Goal: Share content: Share content

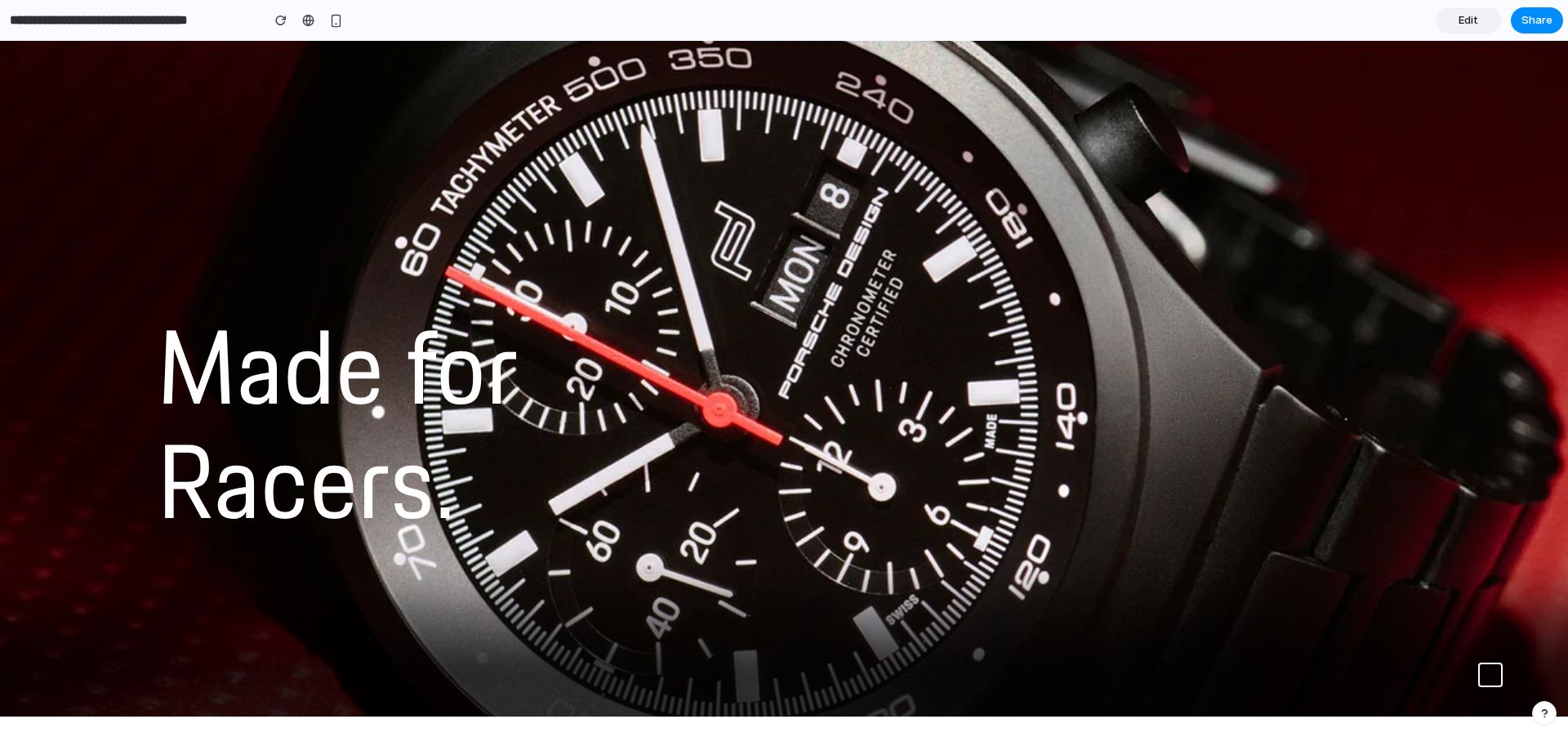
scroll to position [72, 0]
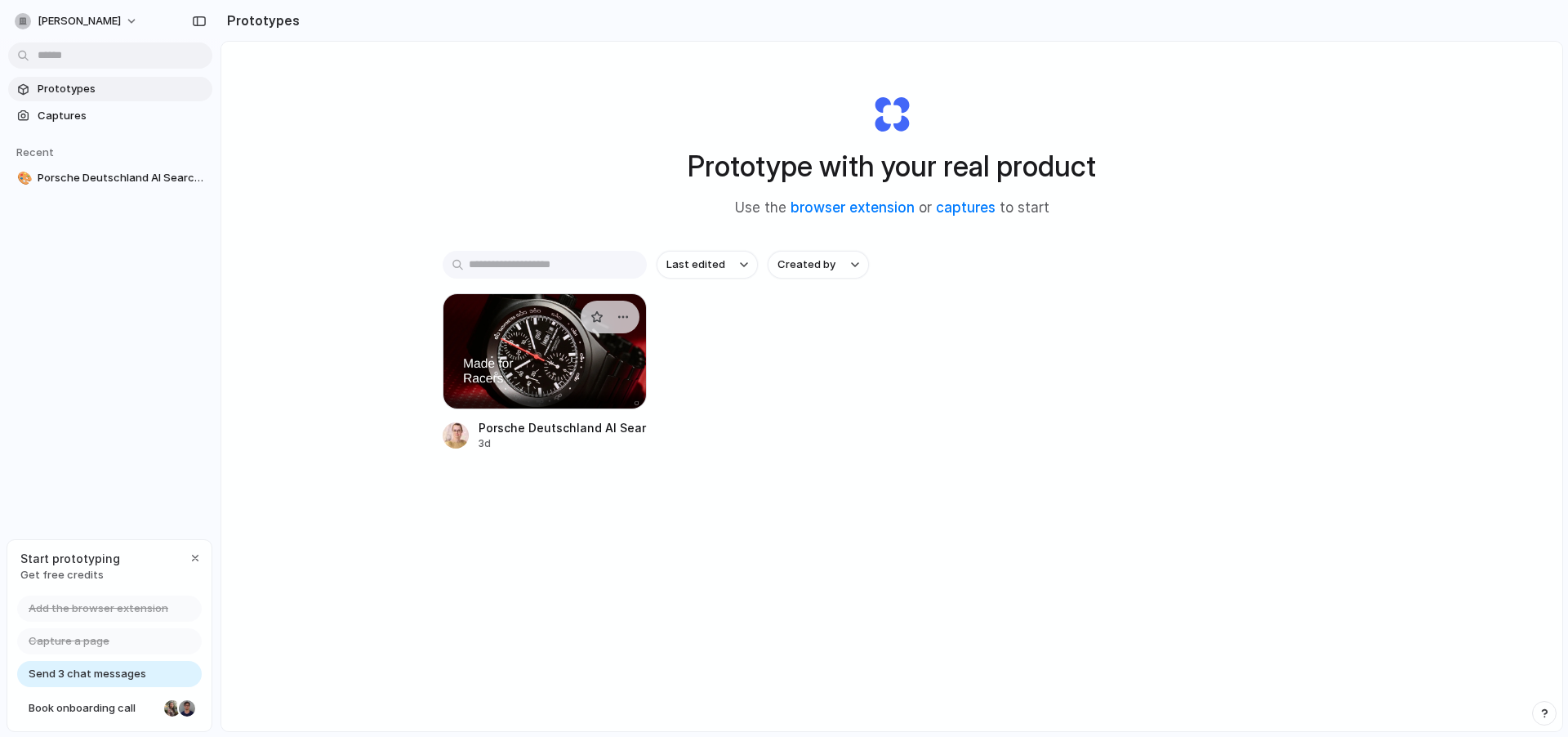
click at [510, 346] on div at bounding box center [545, 351] width 205 height 116
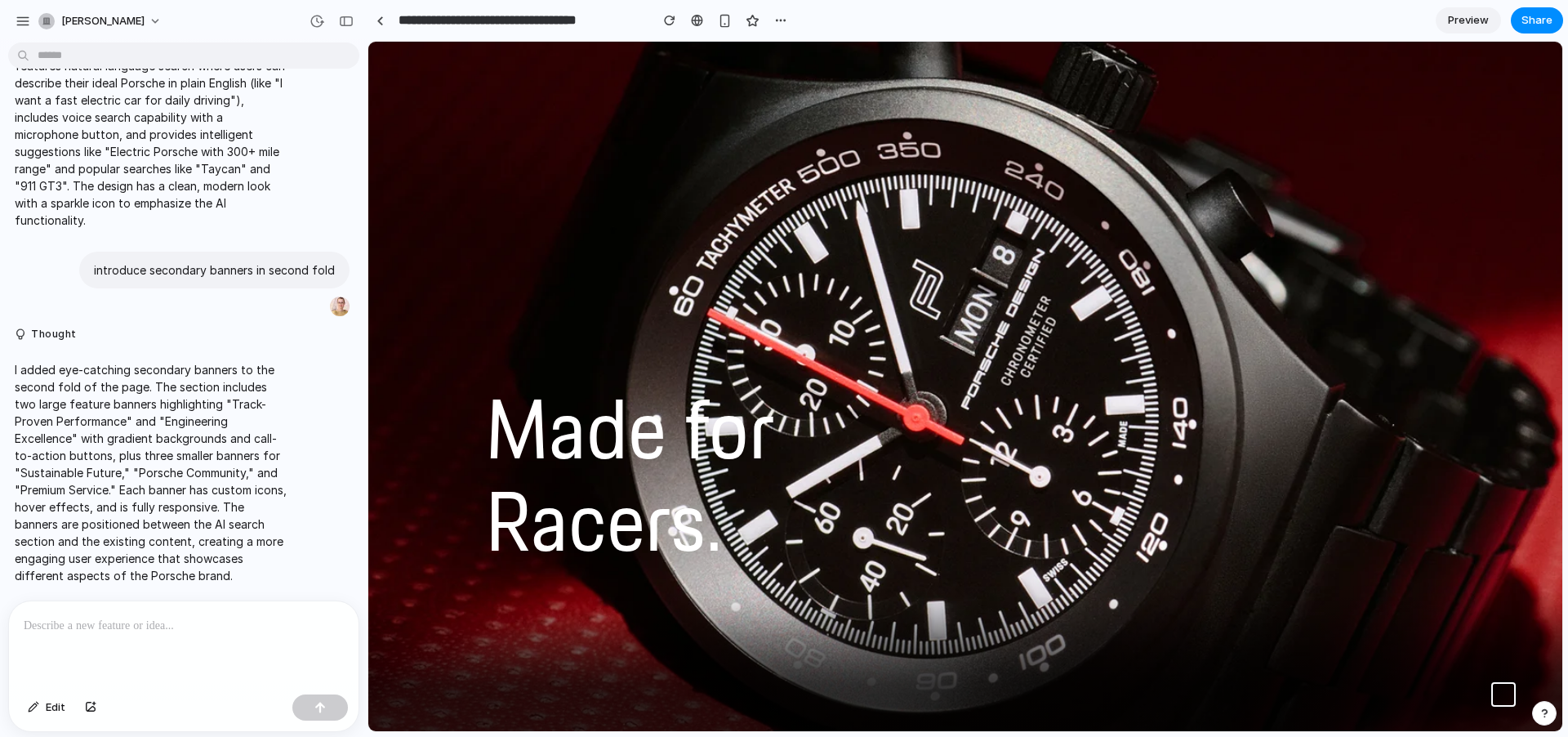
click at [136, 622] on p at bounding box center [184, 625] width 320 height 20
drag, startPoint x: 122, startPoint y: 617, endPoint x: -120, endPoint y: 609, distance: 242.1
click at [0, 609] on html "**********" at bounding box center [784, 368] width 1568 height 737
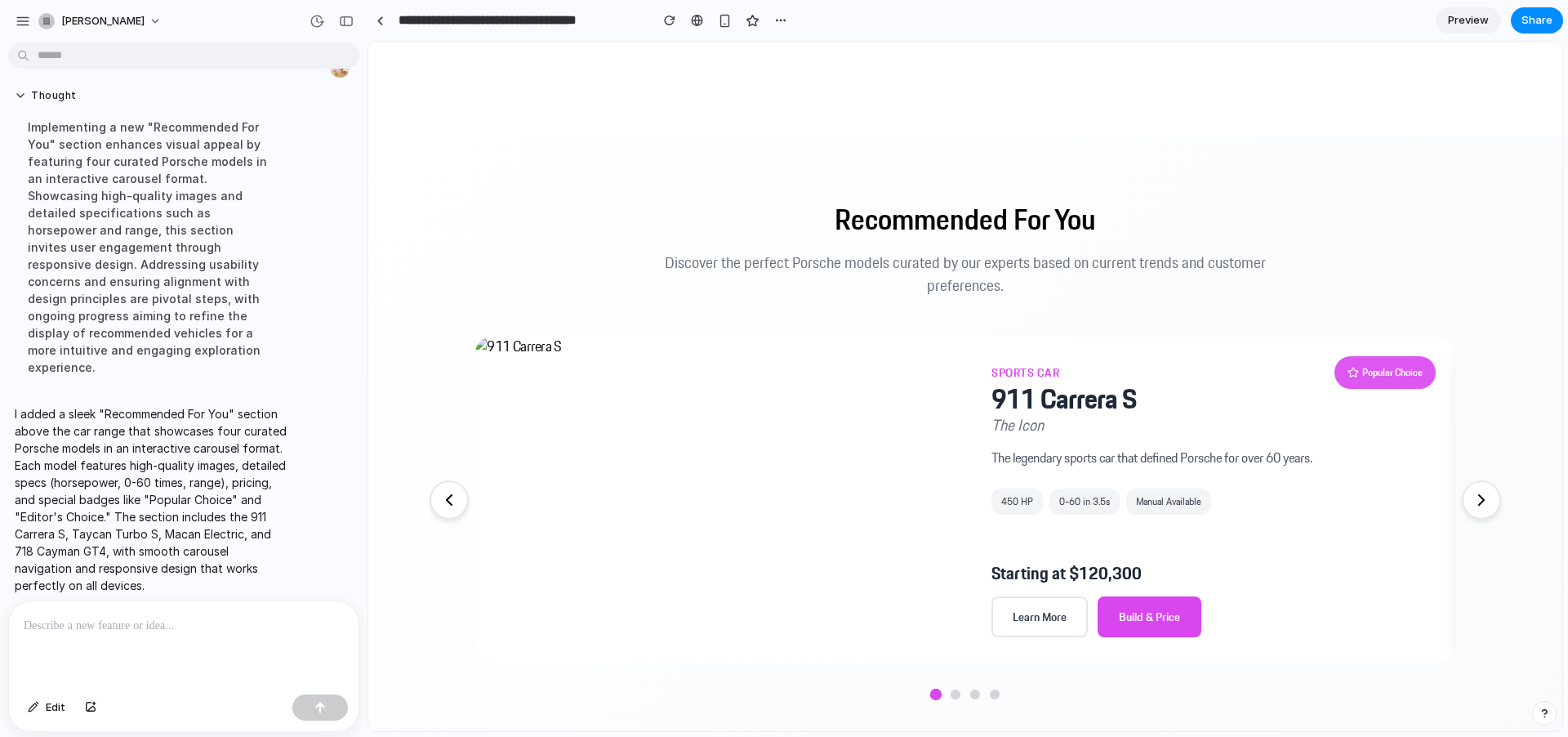
scroll to position [1097, 0]
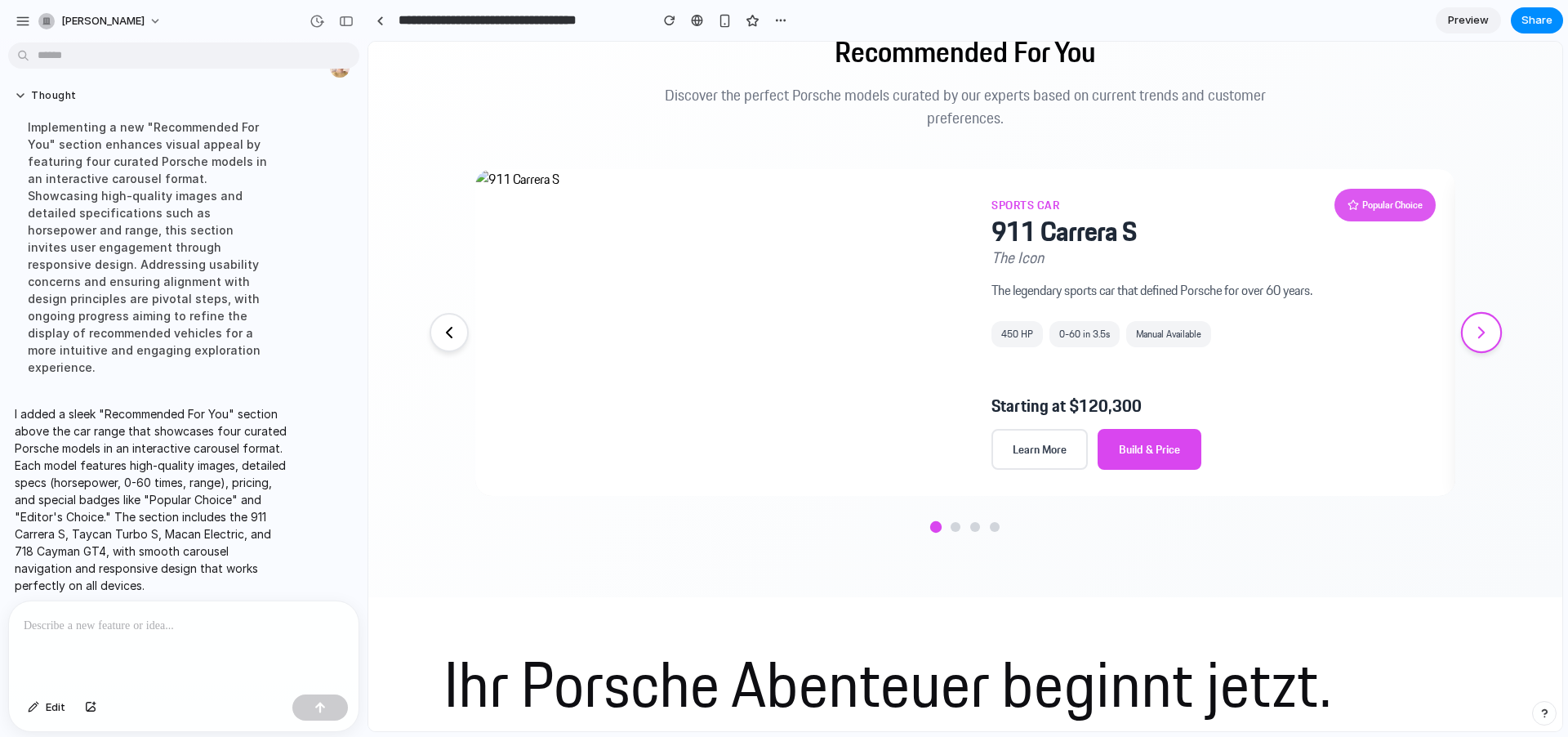
click at [1478, 330] on icon at bounding box center [1481, 332] width 20 height 20
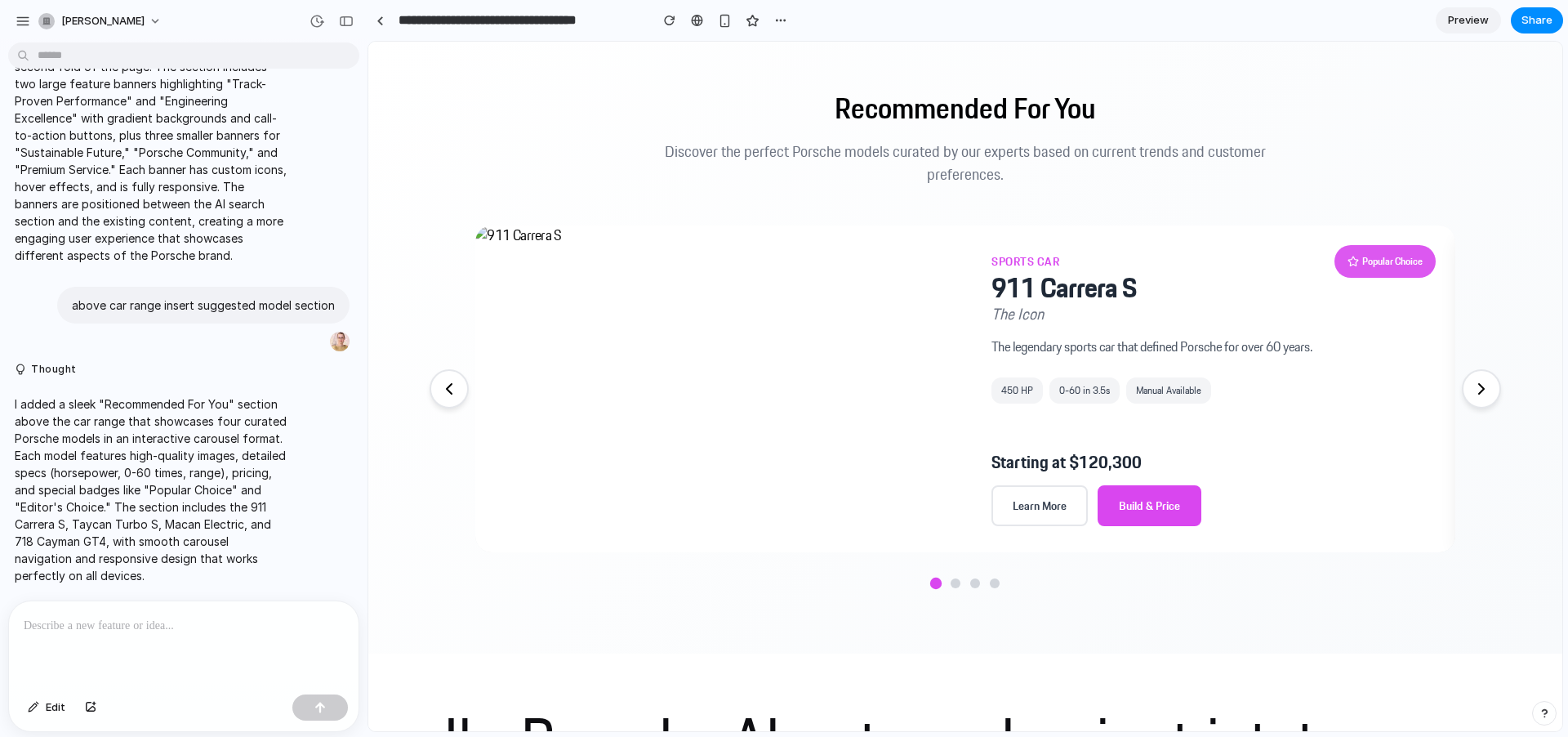
scroll to position [1125, 0]
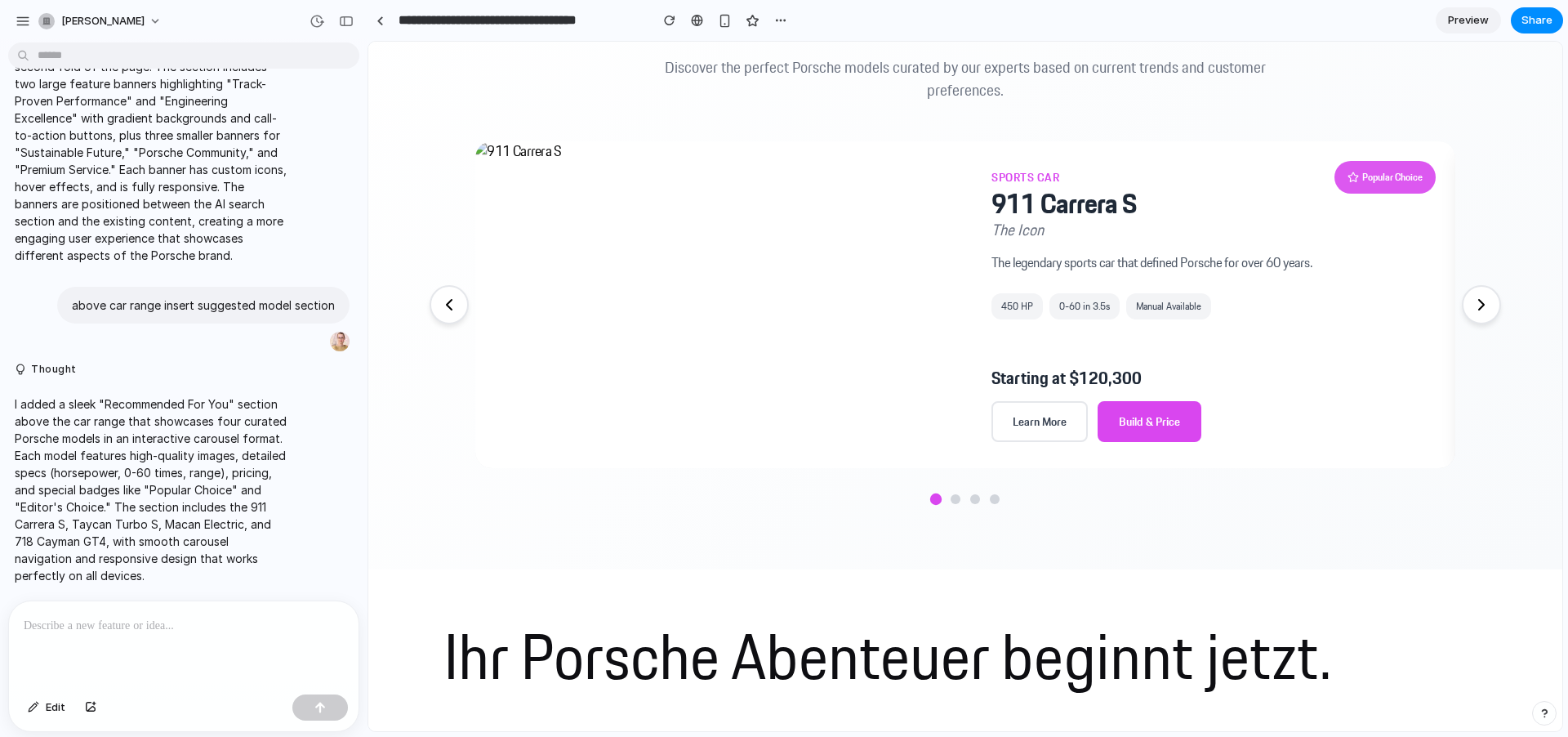
click at [475, 148] on img at bounding box center [517, 151] width 88 height 20
click at [68, 637] on div at bounding box center [184, 644] width 350 height 87
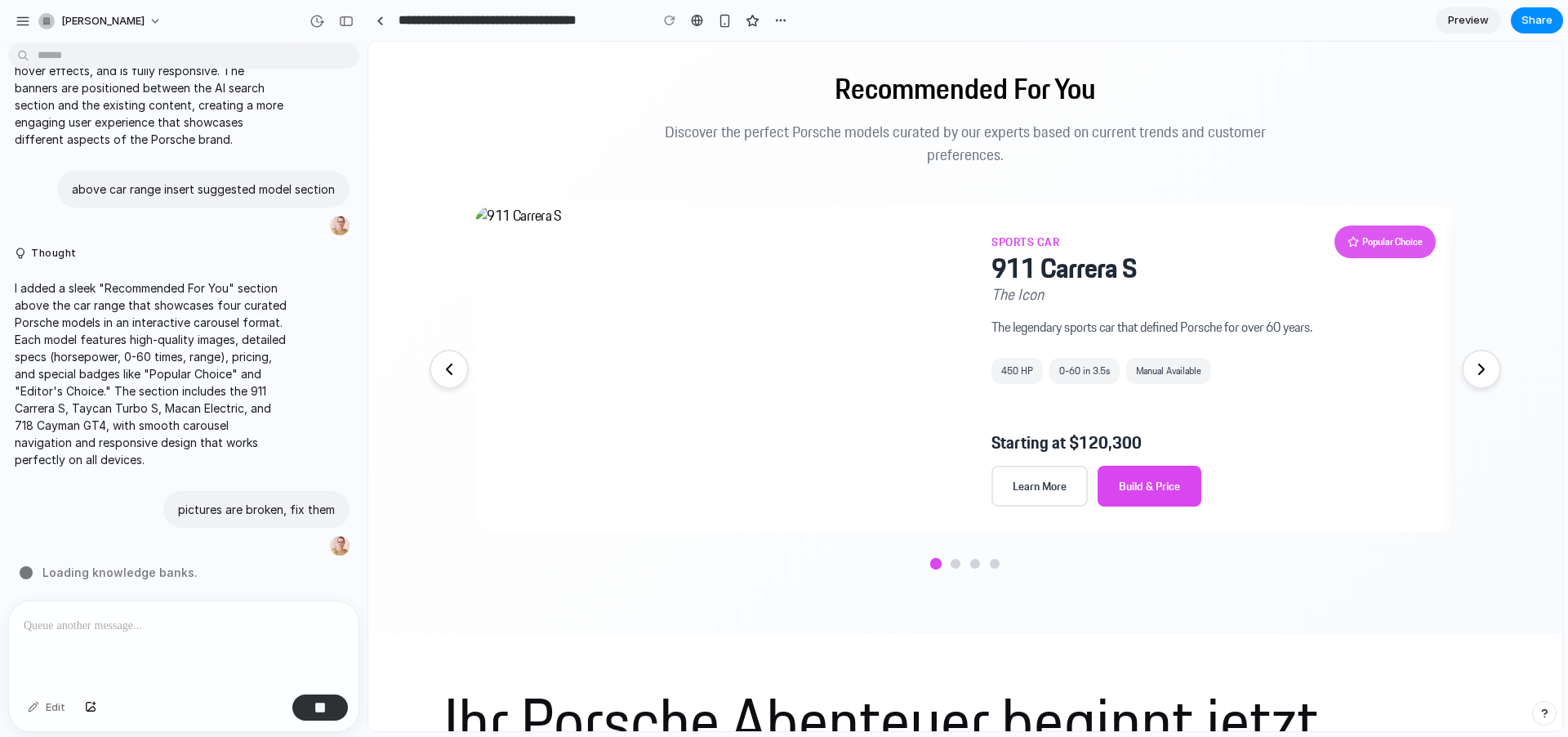
scroll to position [1051, 0]
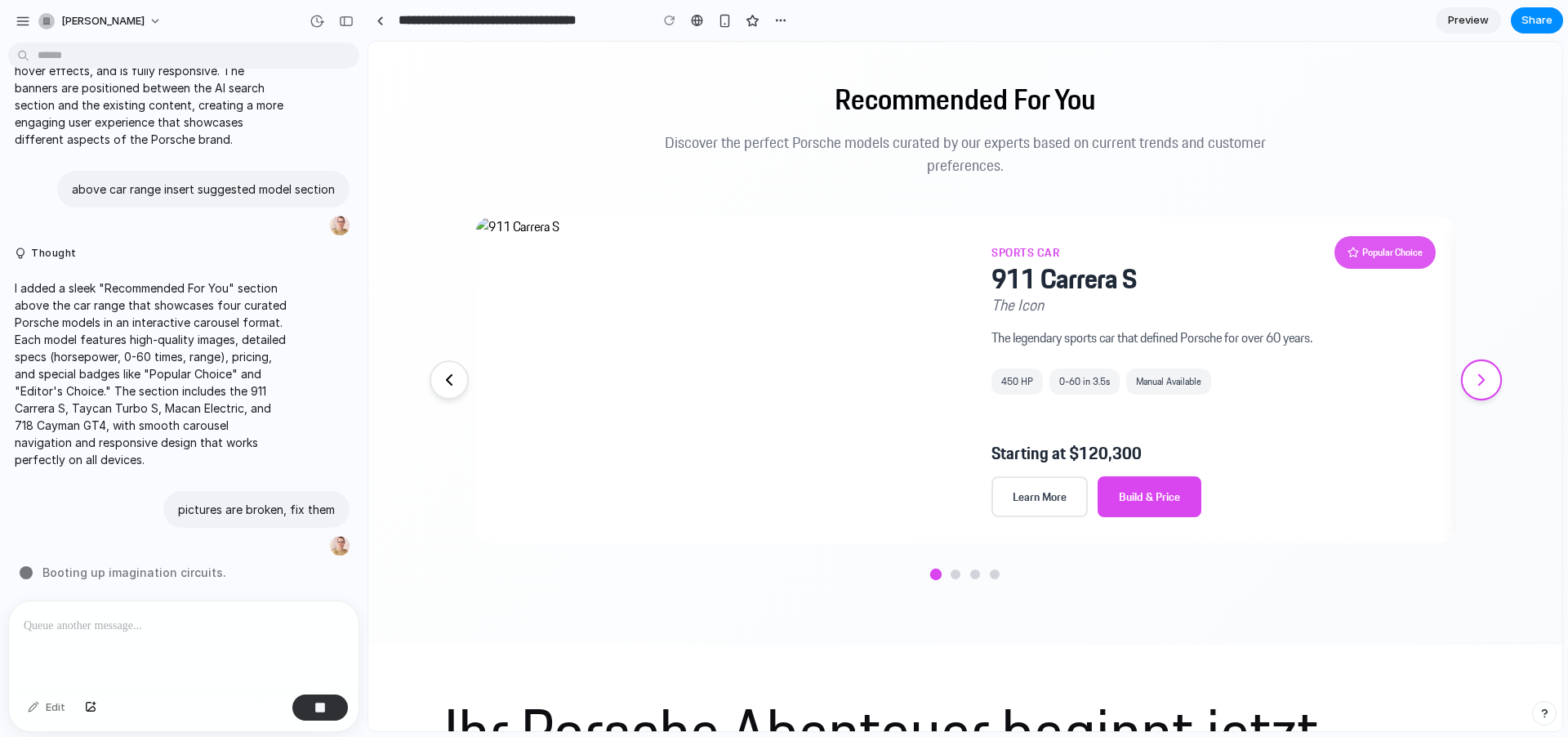
click at [1478, 384] on icon at bounding box center [1481, 379] width 20 height 20
click at [1478, 386] on icon at bounding box center [1481, 379] width 20 height 20
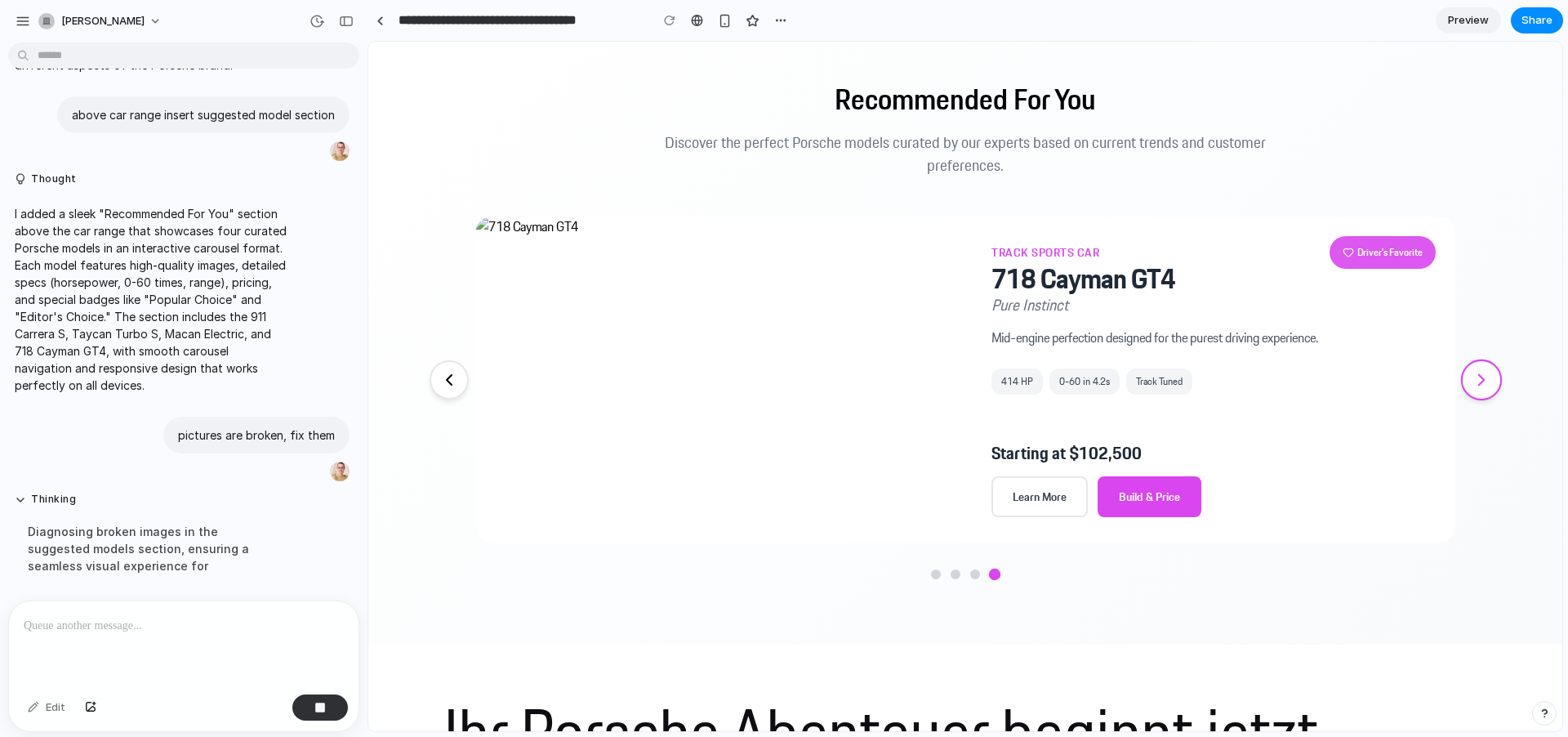
click at [1478, 386] on icon at bounding box center [1481, 379] width 20 height 20
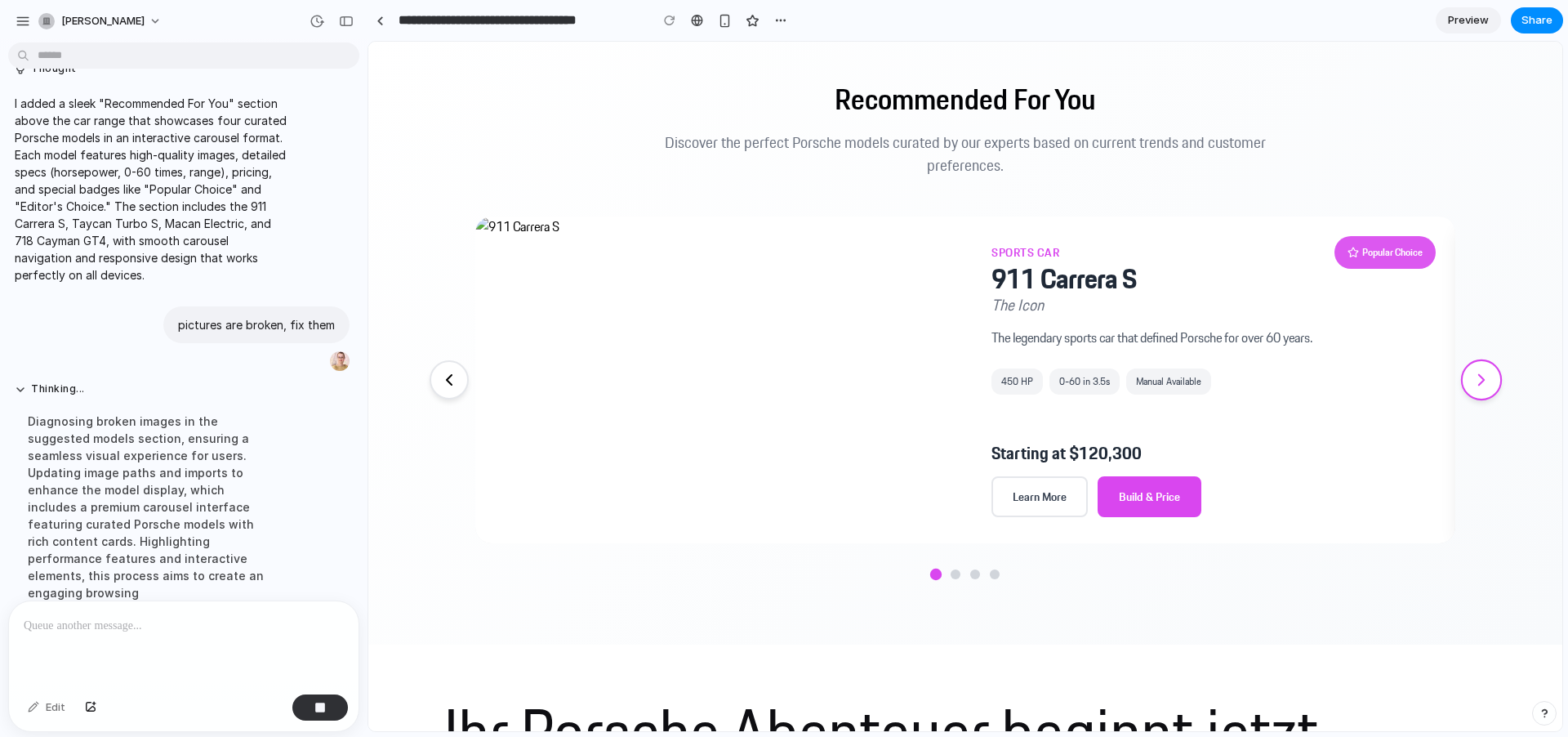
click at [1478, 386] on icon at bounding box center [1481, 379] width 20 height 20
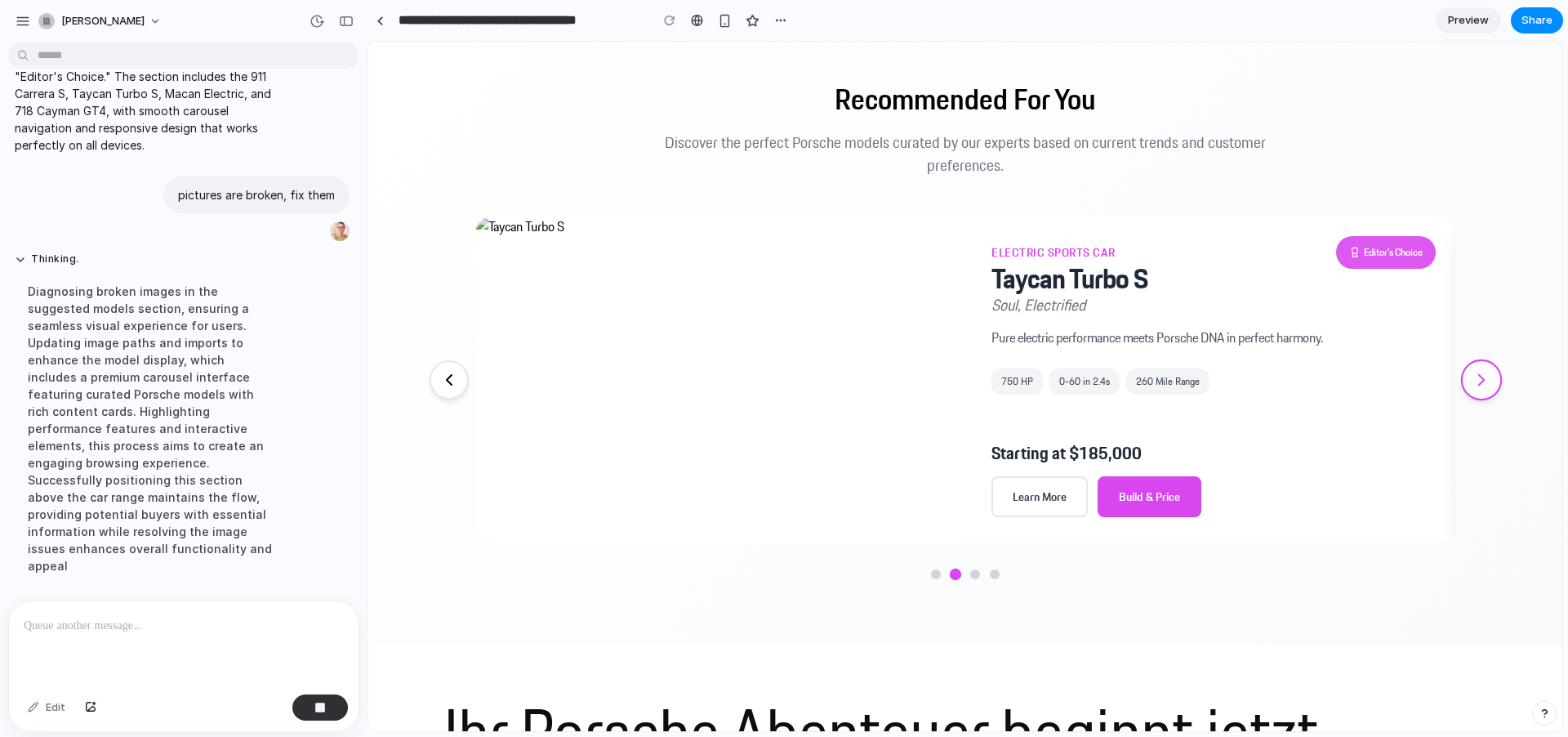
click at [1478, 386] on icon at bounding box center [1481, 379] width 20 height 20
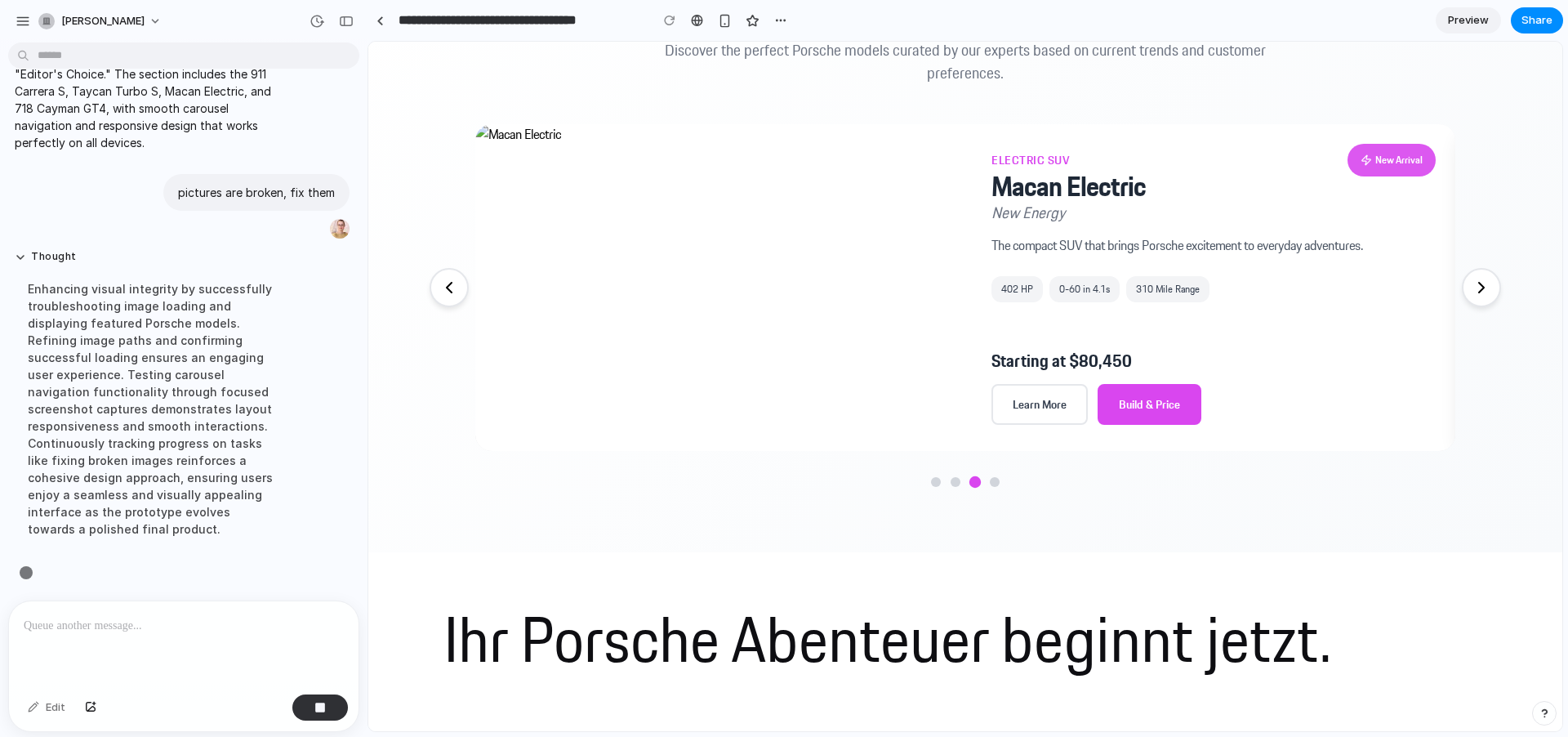
scroll to position [945, 0]
click at [1481, 277] on icon at bounding box center [1481, 287] width 20 height 20
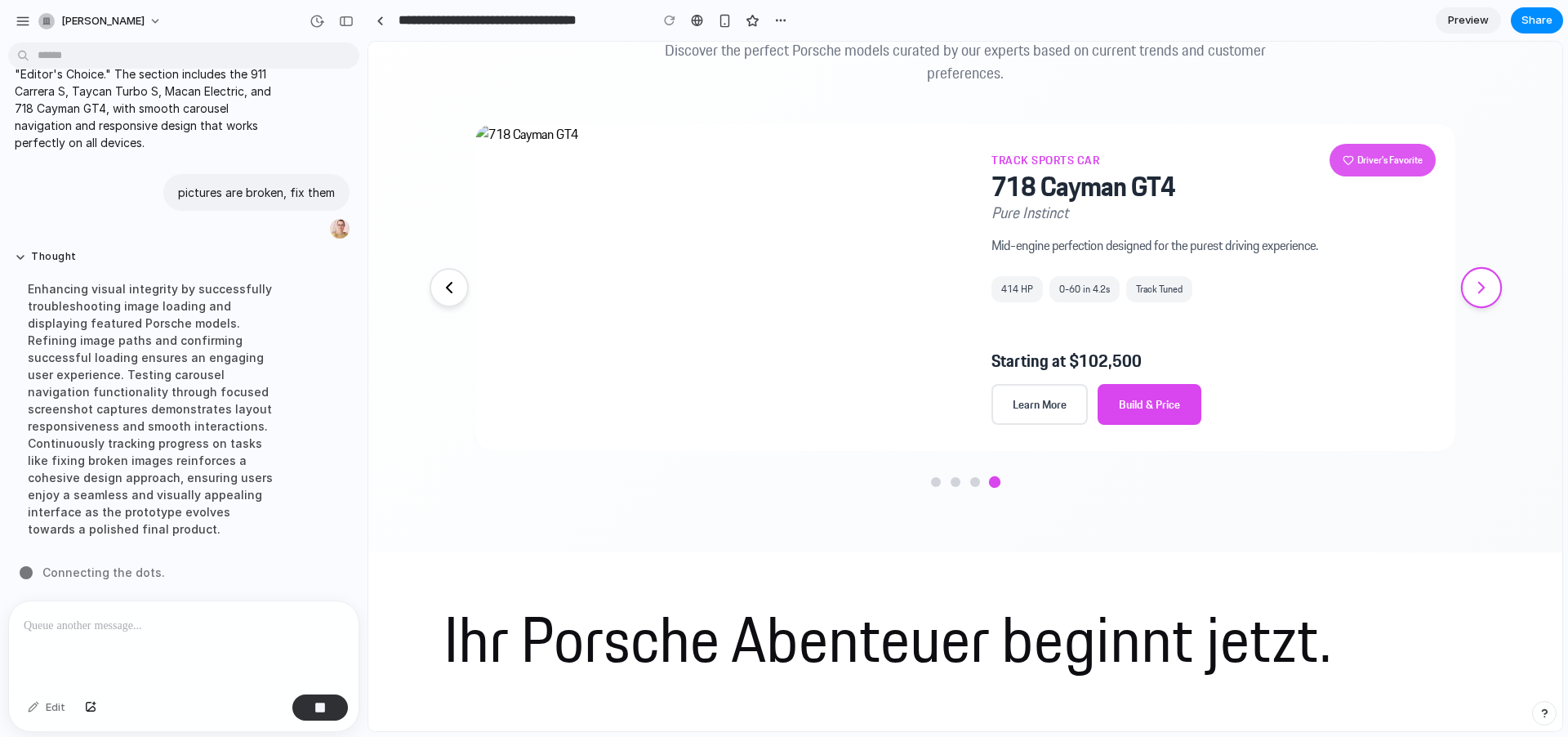
click at [1481, 277] on icon at bounding box center [1481, 287] width 20 height 20
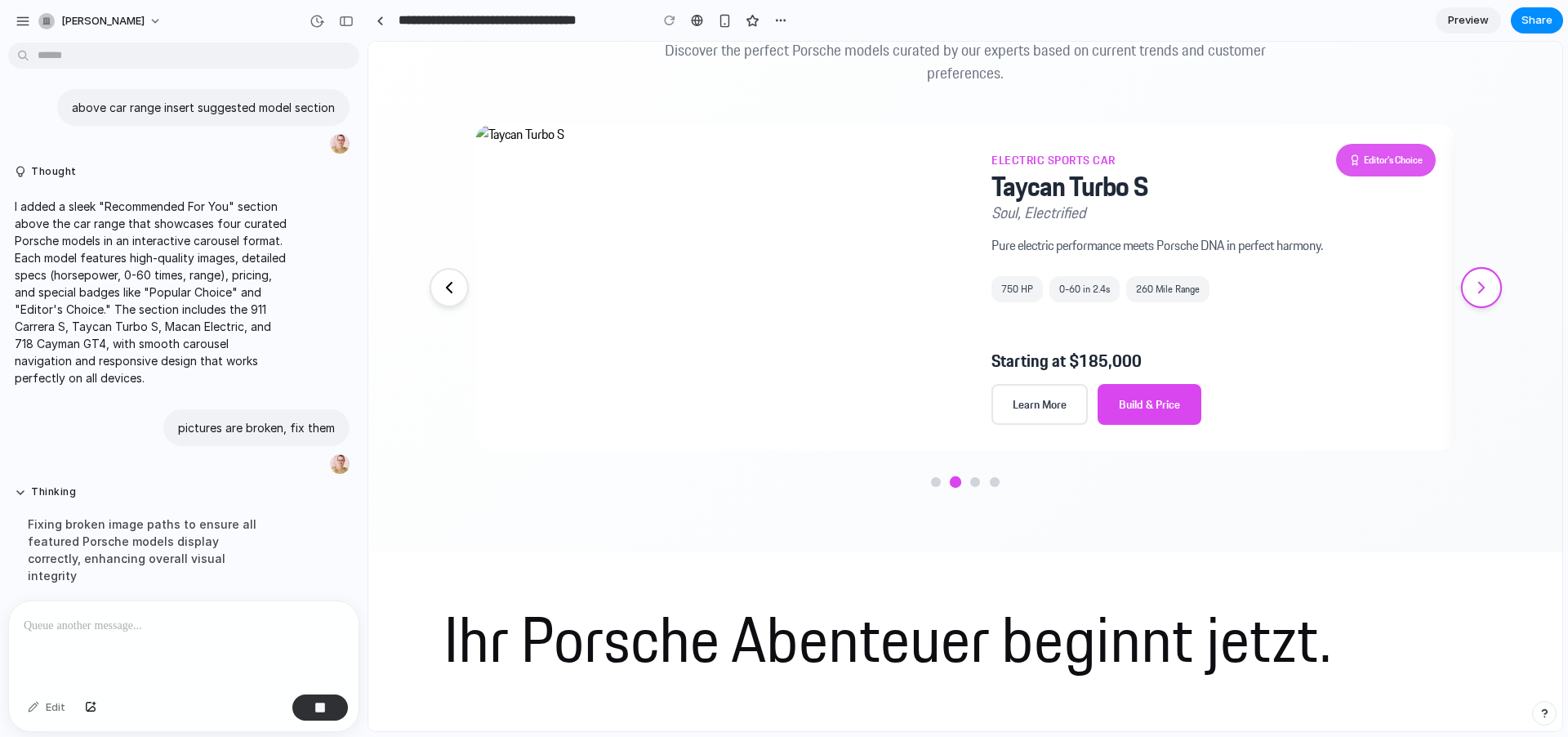
click at [1481, 277] on icon at bounding box center [1481, 287] width 20 height 20
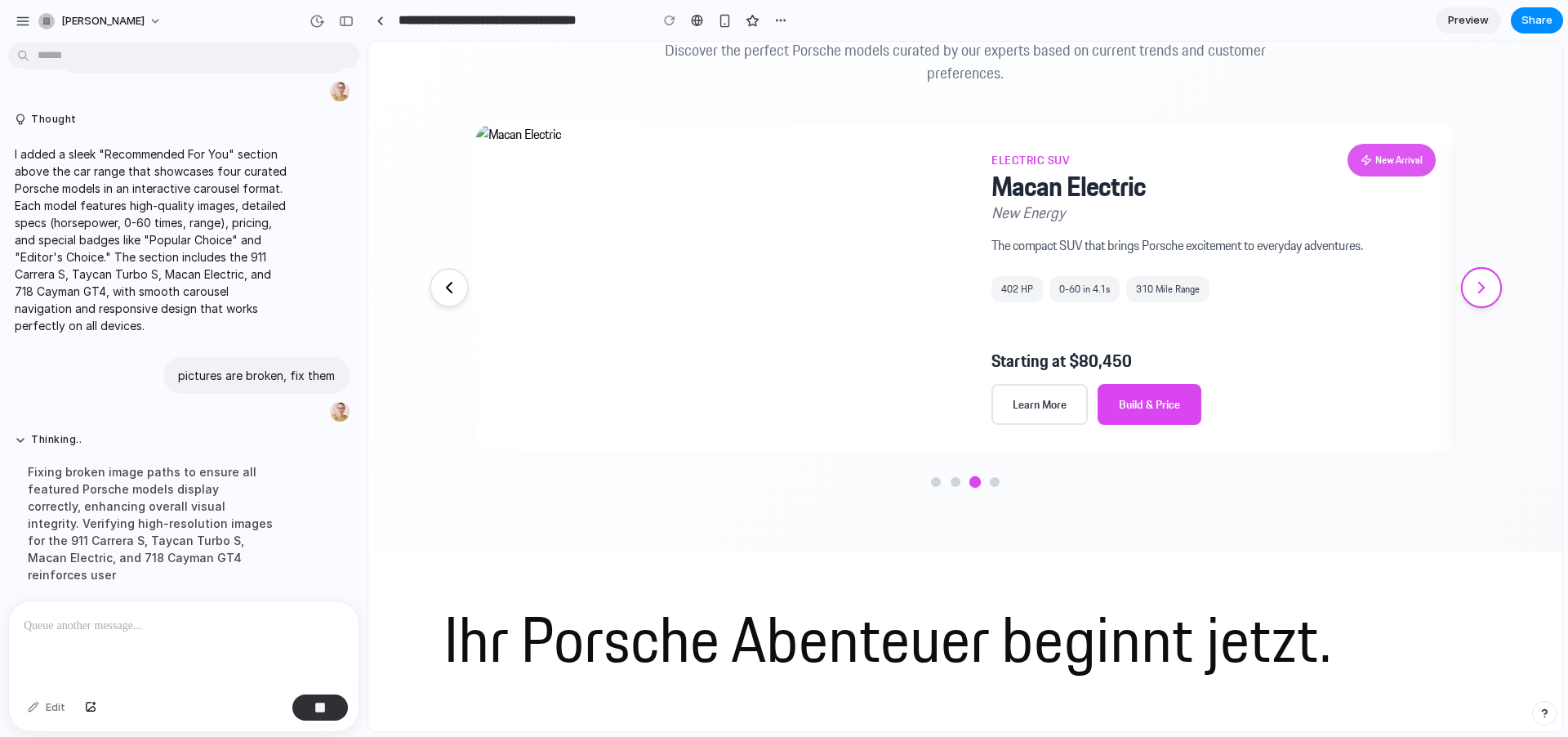
click at [1481, 277] on icon at bounding box center [1481, 287] width 20 height 20
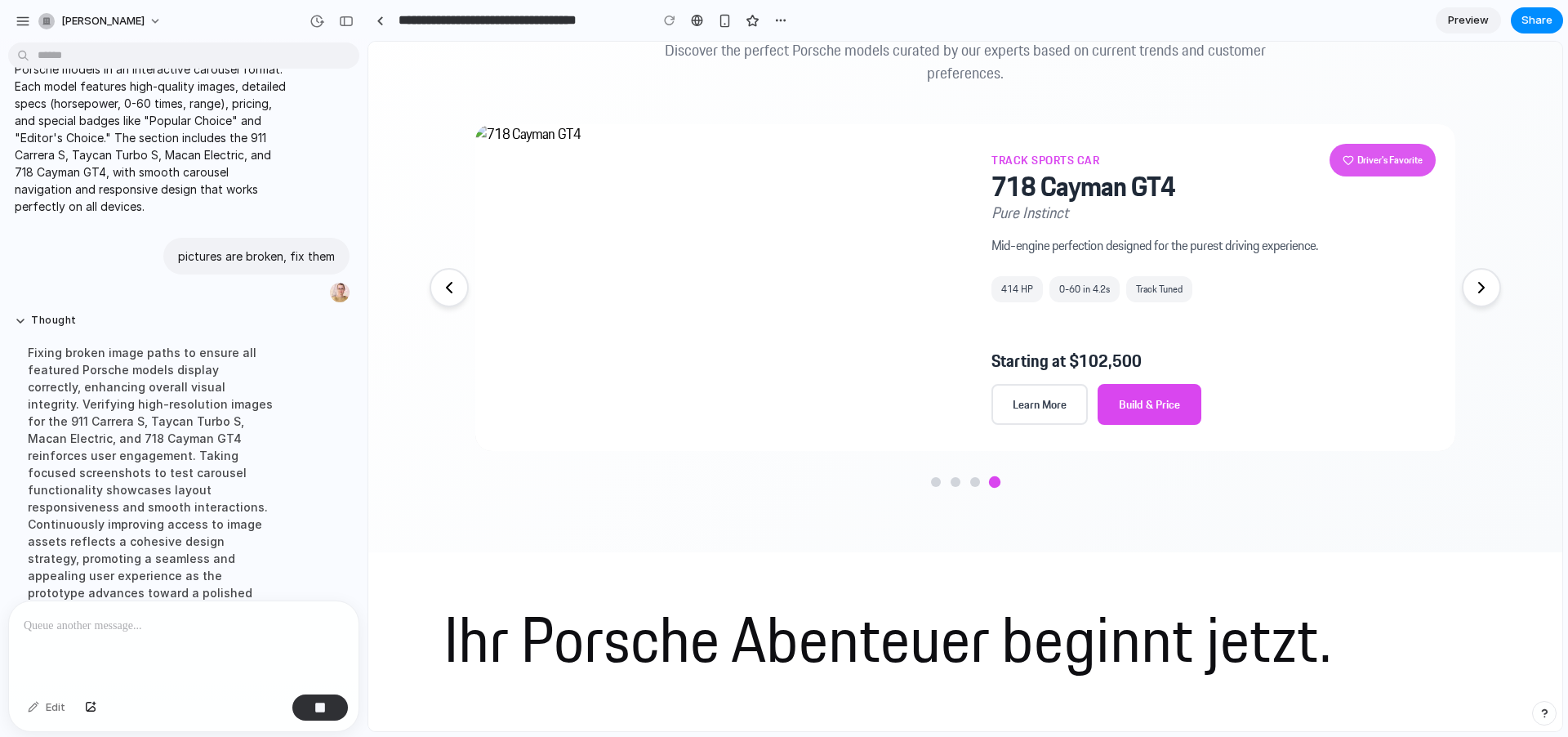
scroll to position [928, 0]
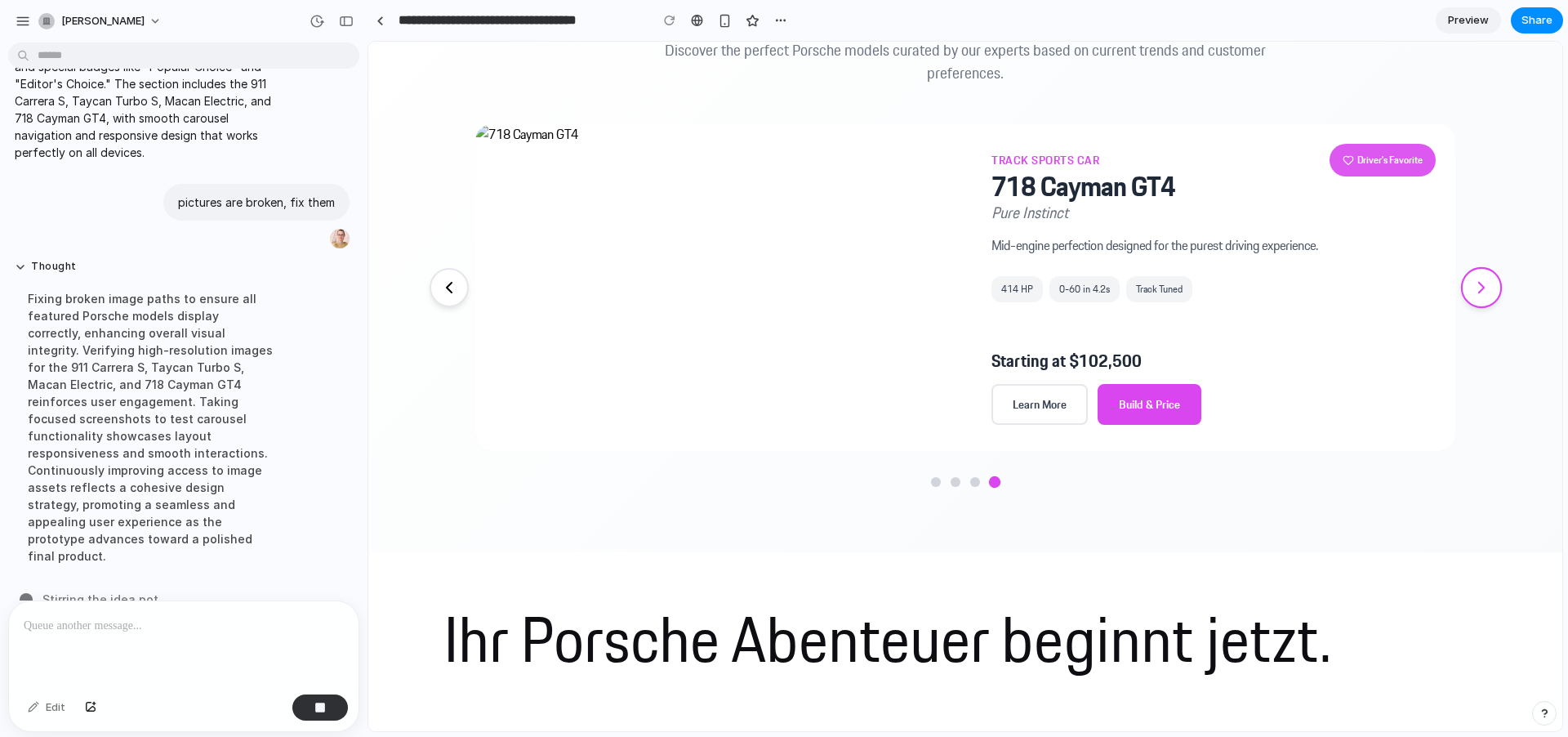
click at [1482, 277] on icon at bounding box center [1481, 287] width 20 height 20
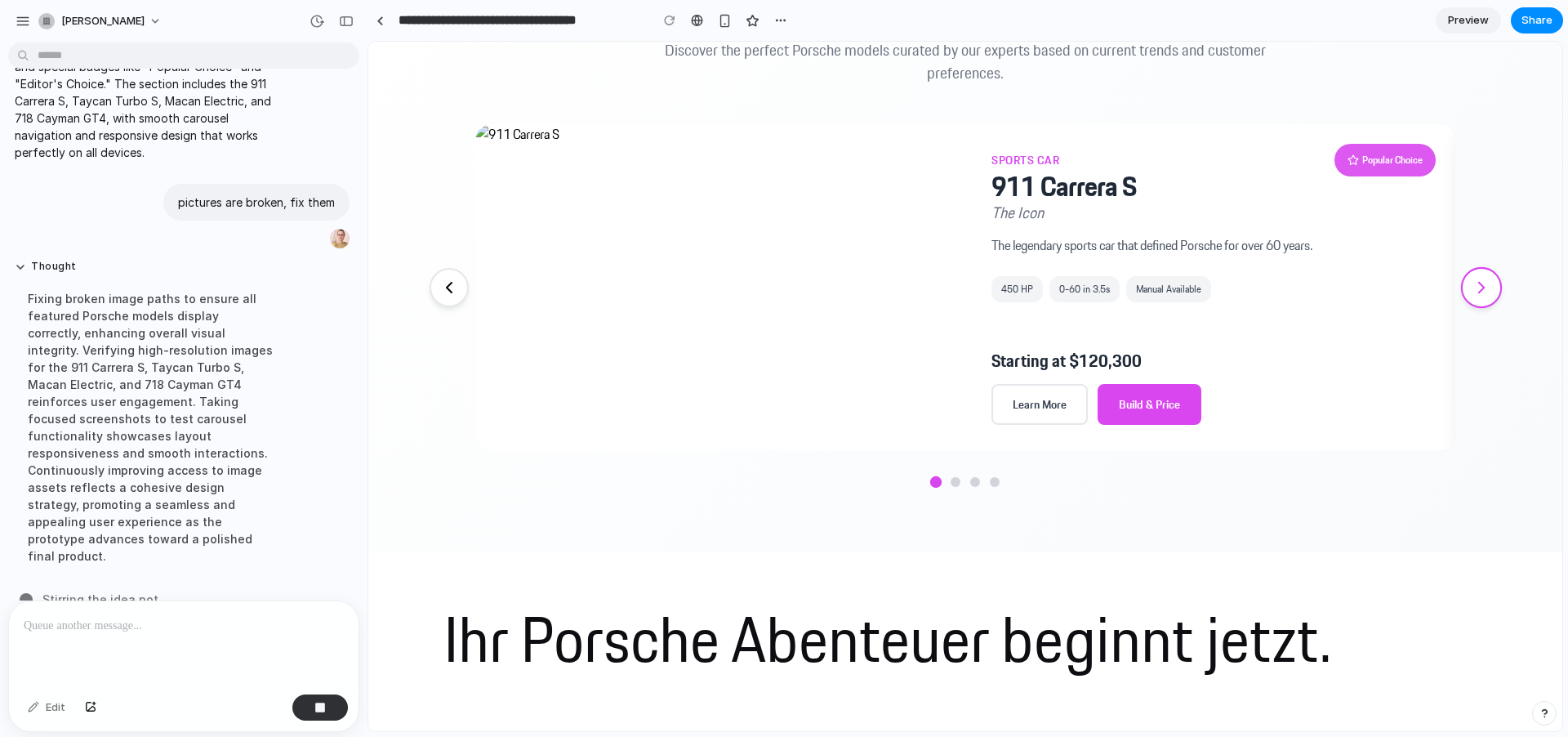
click at [1482, 277] on icon at bounding box center [1481, 287] width 20 height 20
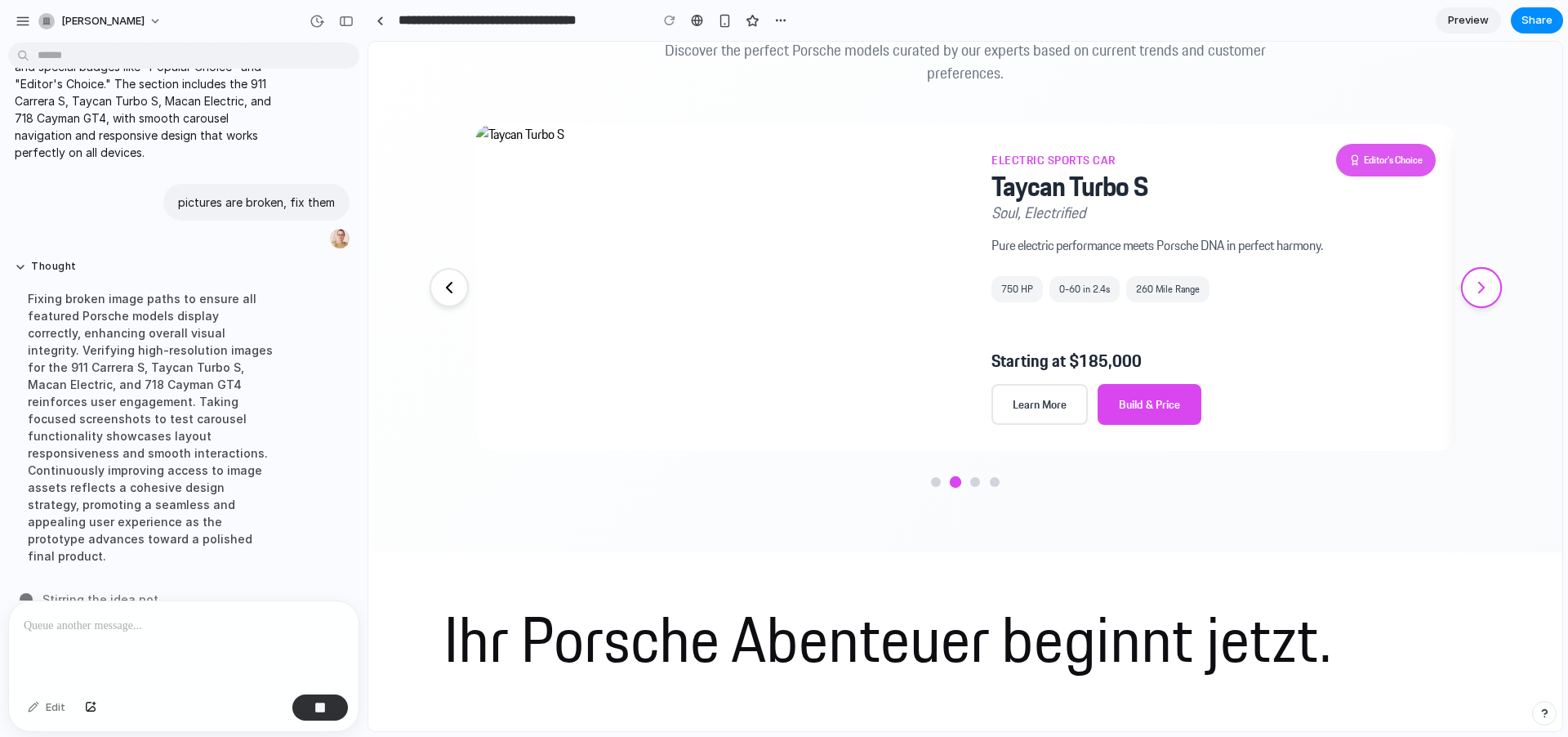
click at [1482, 277] on icon at bounding box center [1481, 287] width 20 height 20
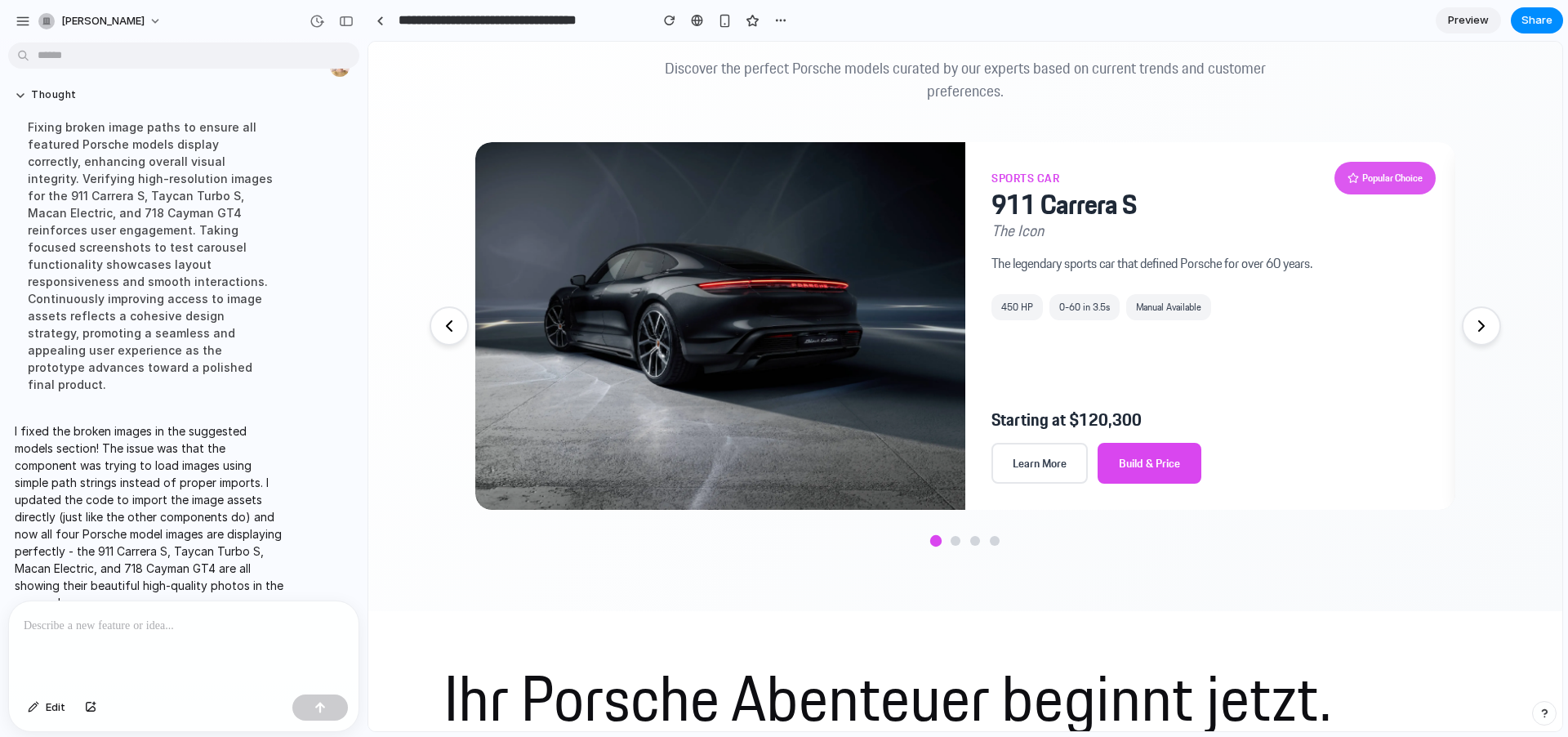
scroll to position [1136, 0]
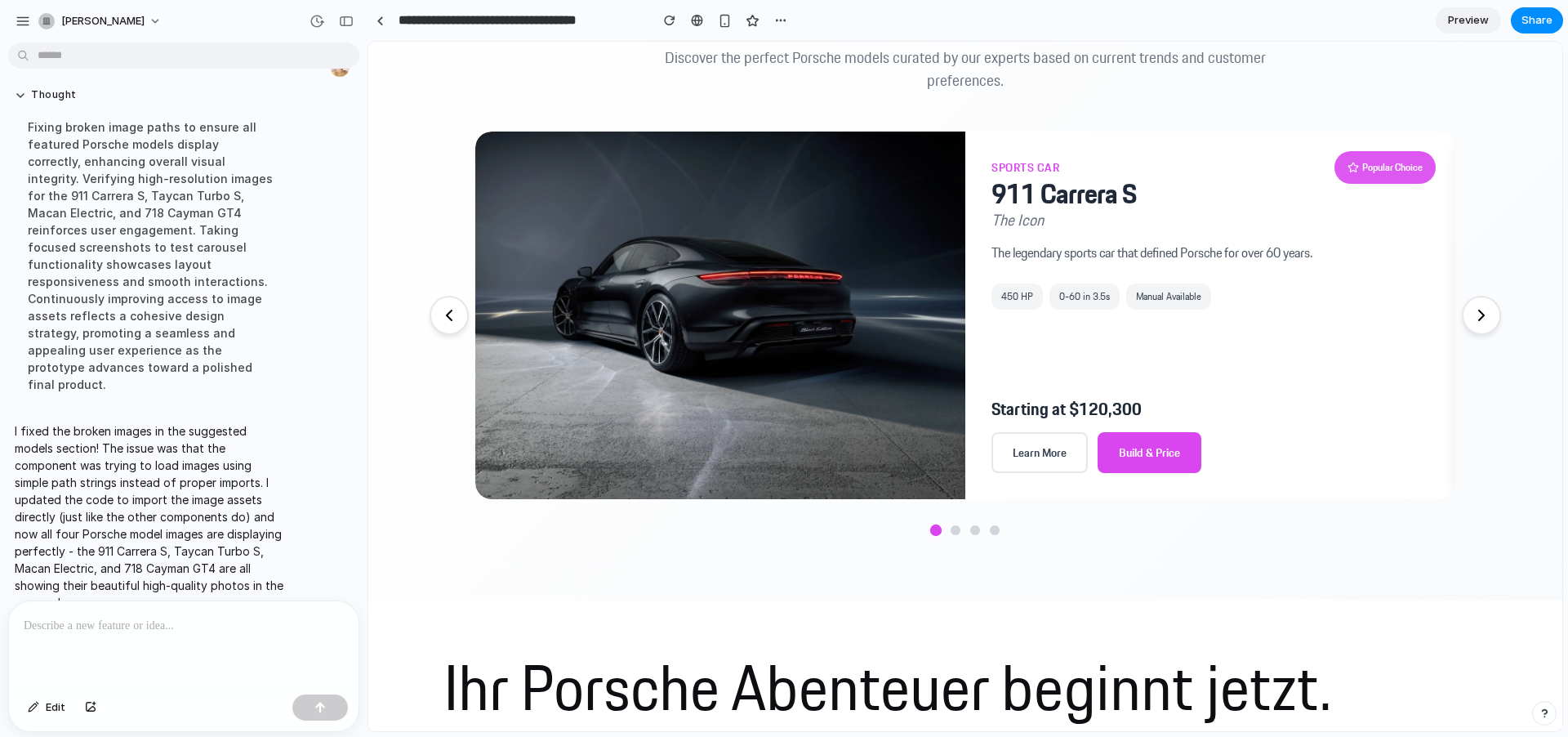
click at [1496, 324] on section "Recommended For You Discover the perfect Porsche models curated by our experts …" at bounding box center [965, 266] width 1194 height 669
click at [1488, 324] on button at bounding box center [1481, 314] width 41 height 41
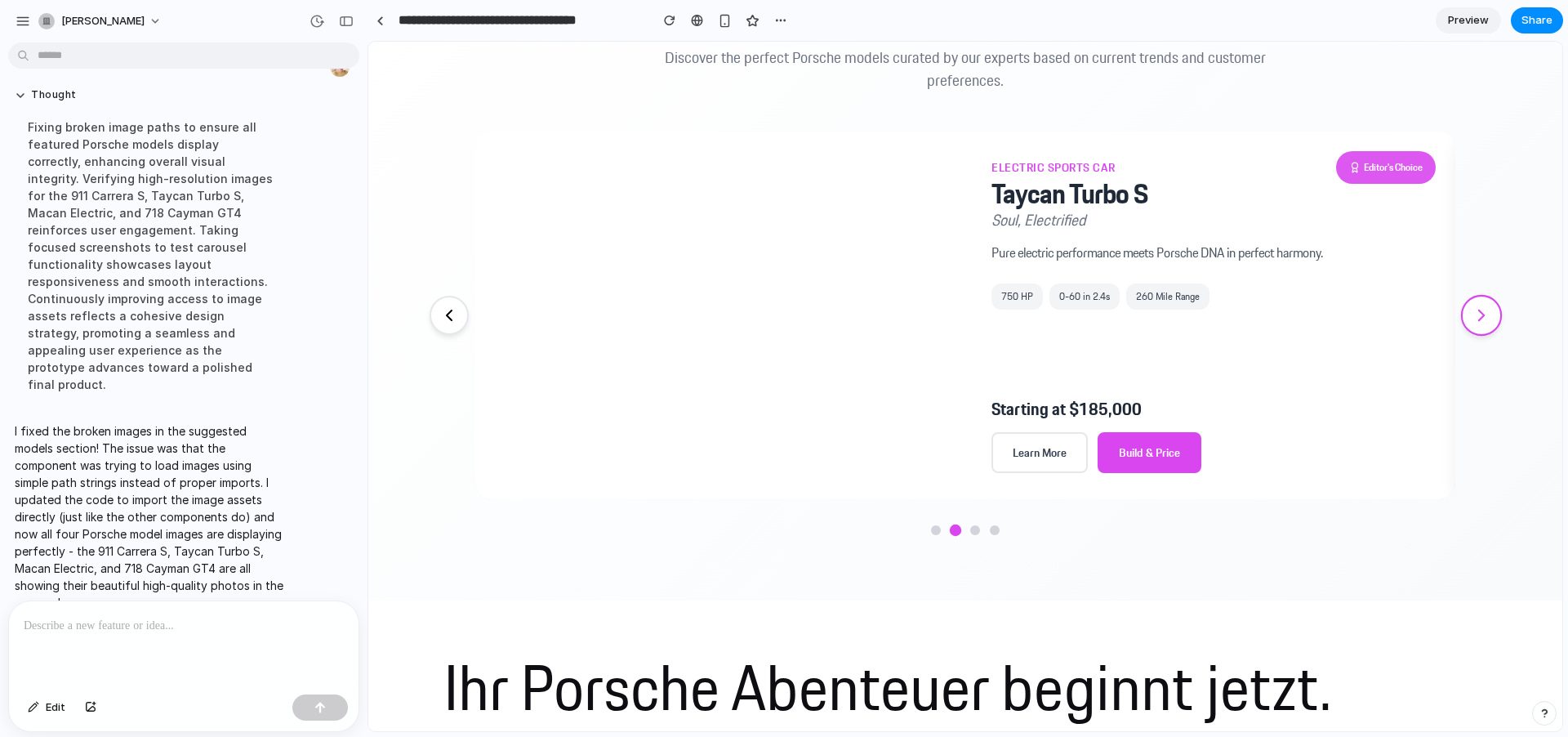
click at [1488, 324] on button at bounding box center [1481, 327] width 41 height 41
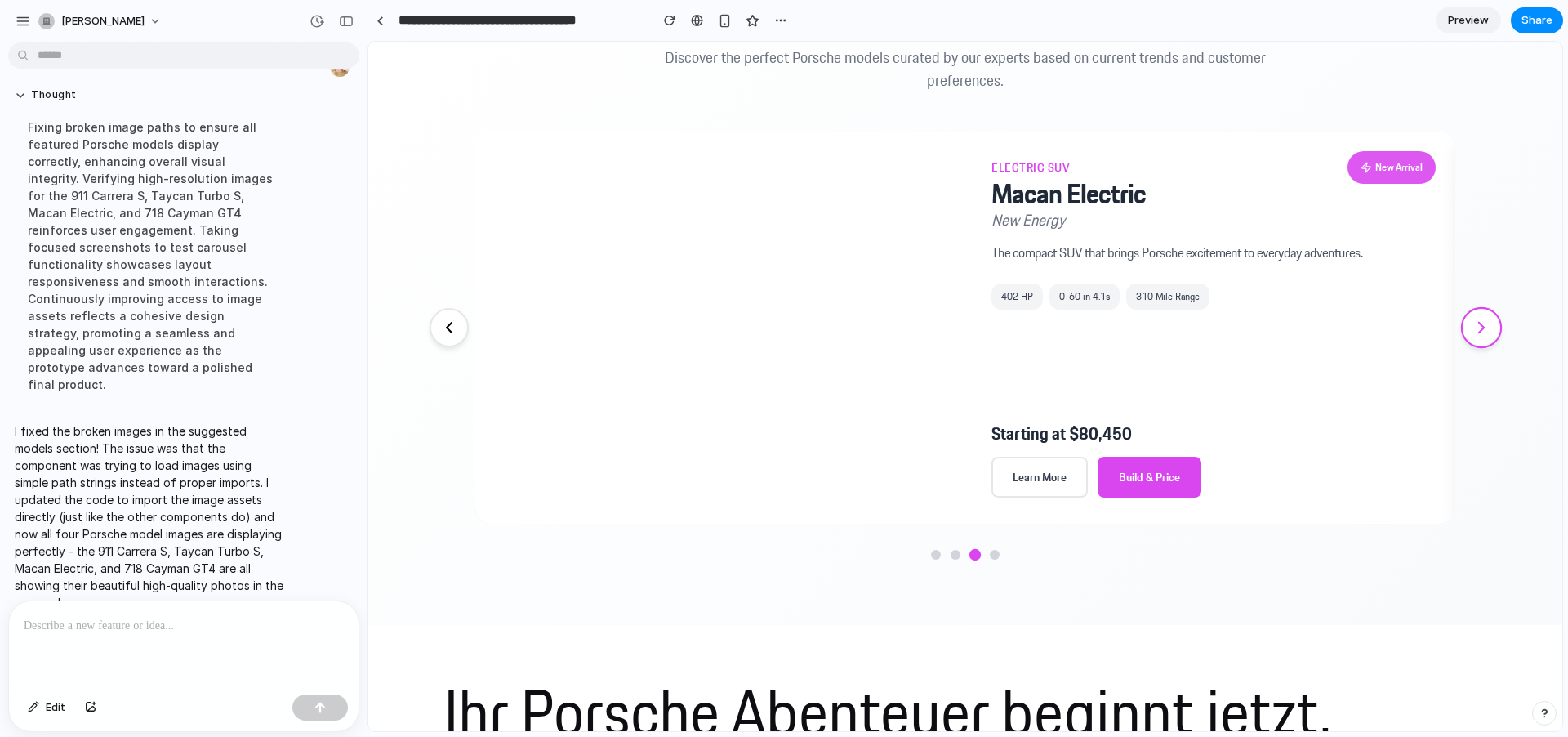
click at [1488, 324] on button at bounding box center [1481, 327] width 41 height 41
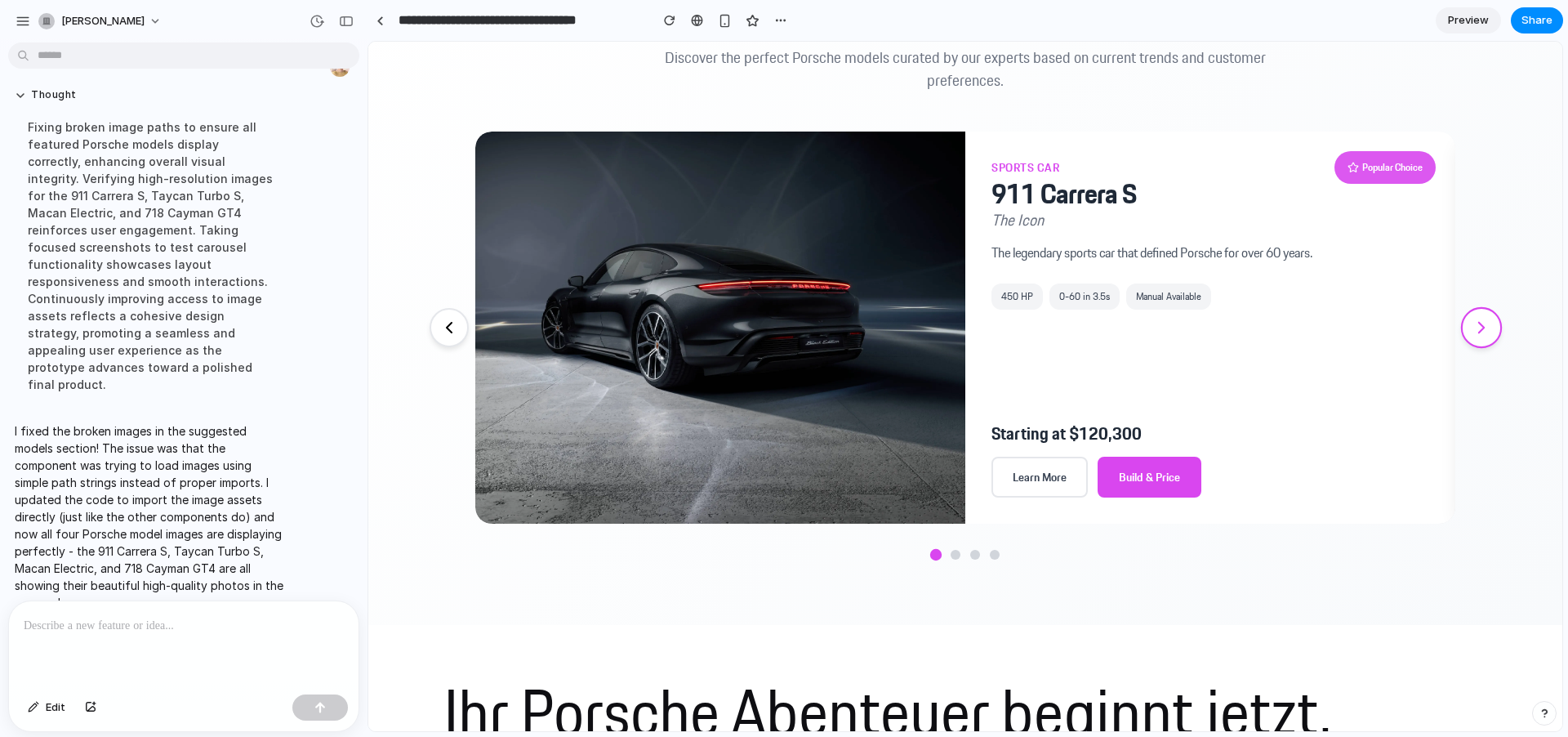
click at [1488, 324] on button at bounding box center [1481, 327] width 41 height 41
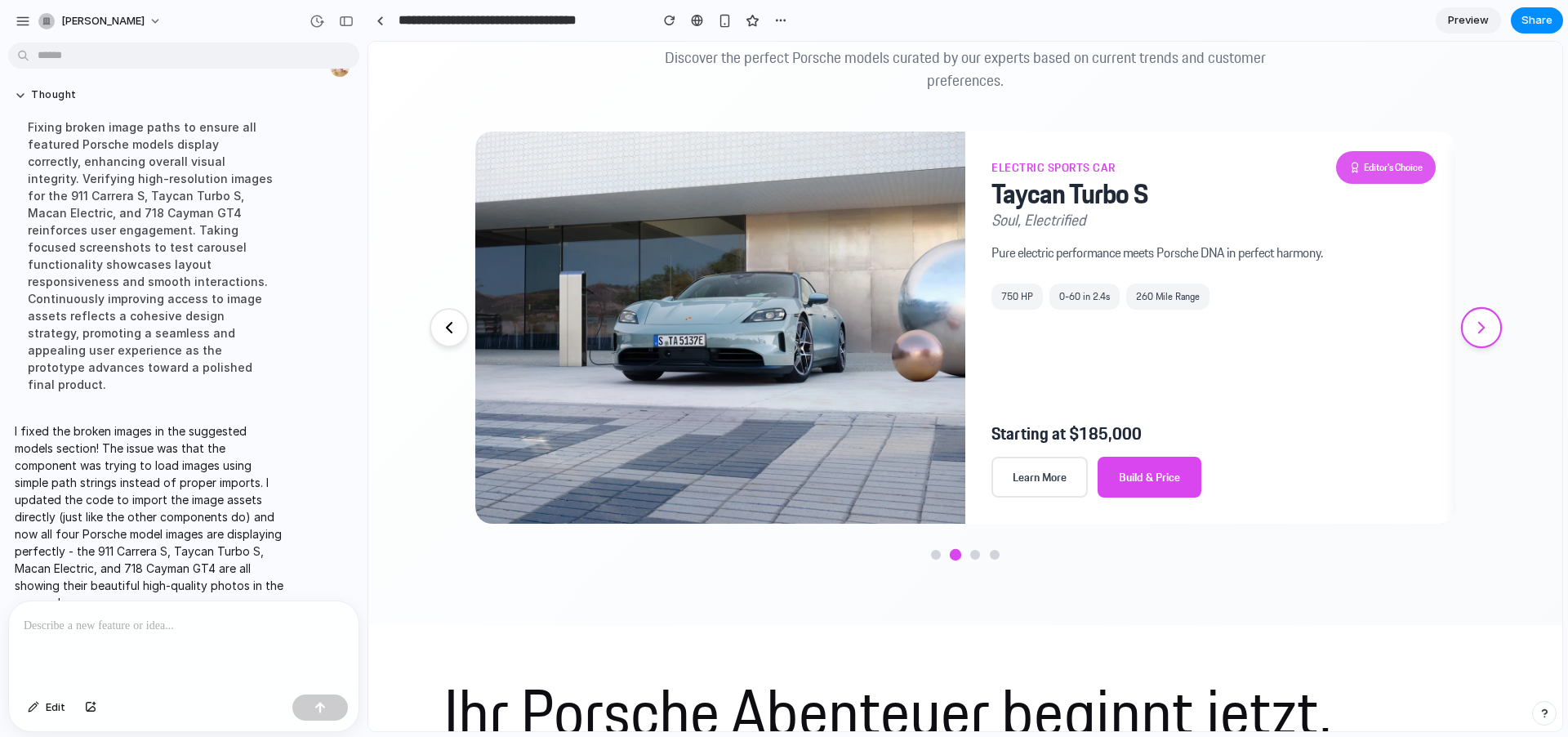
click at [1488, 324] on button at bounding box center [1481, 327] width 41 height 41
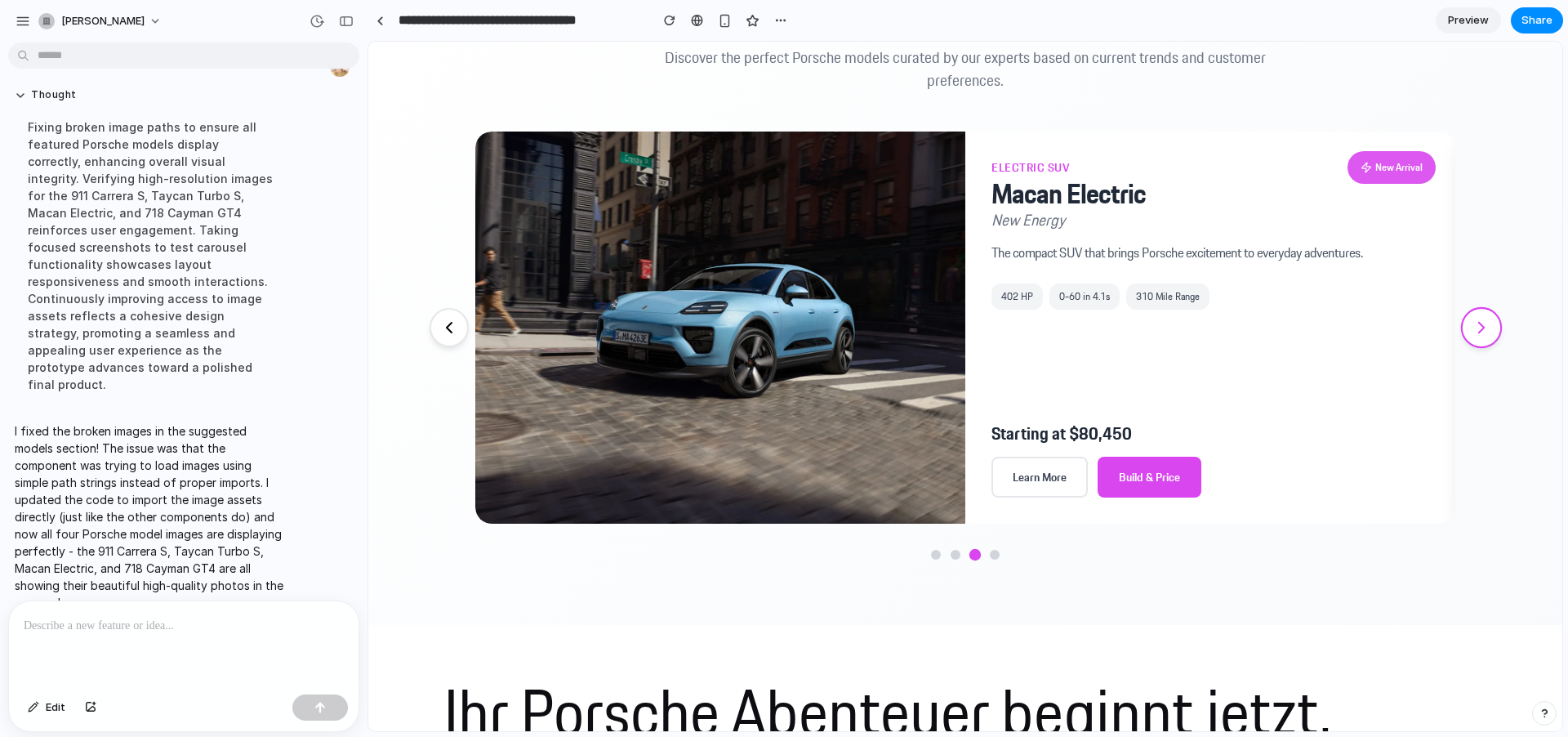
click at [1488, 325] on button at bounding box center [1481, 327] width 41 height 41
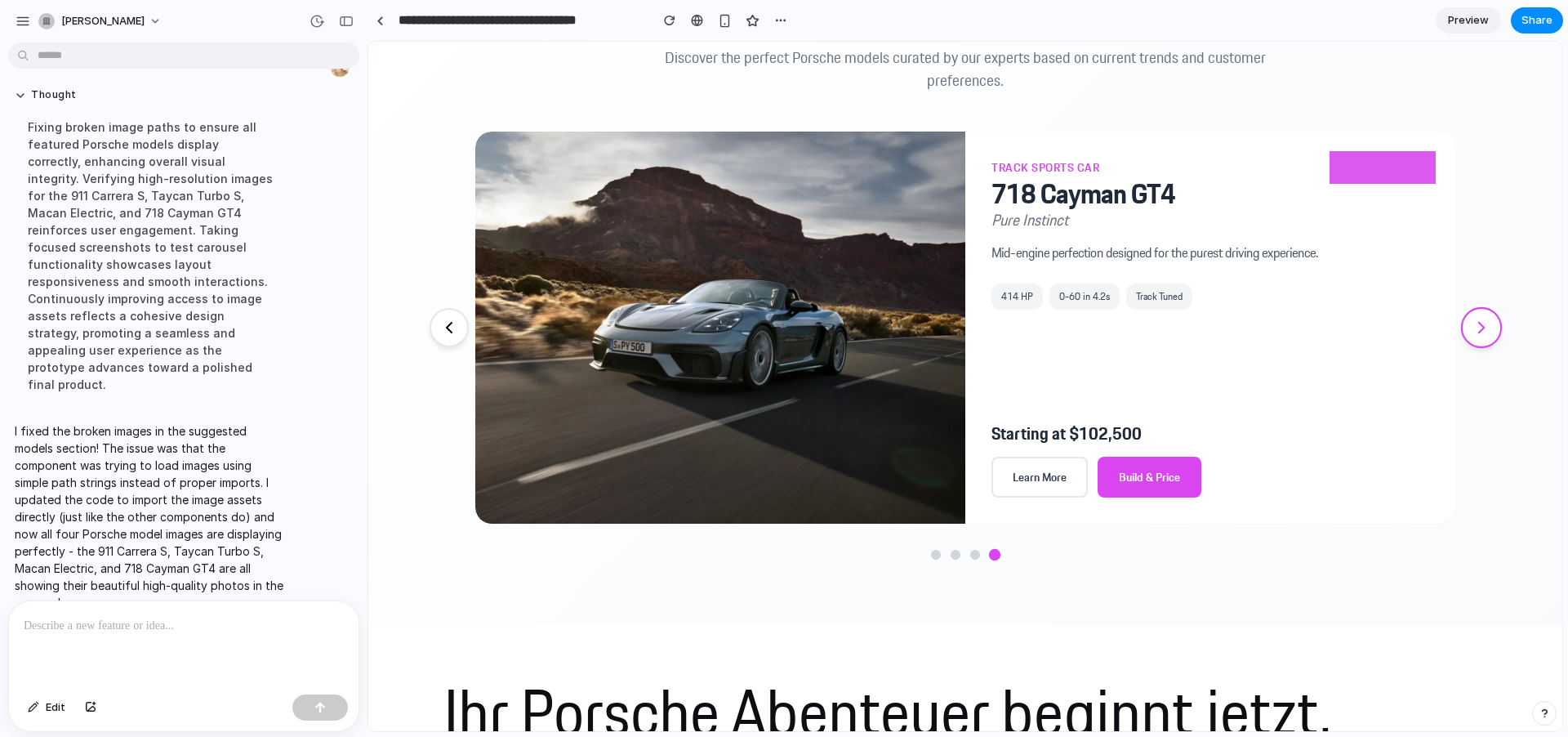
click at [1487, 325] on button at bounding box center [1481, 327] width 41 height 41
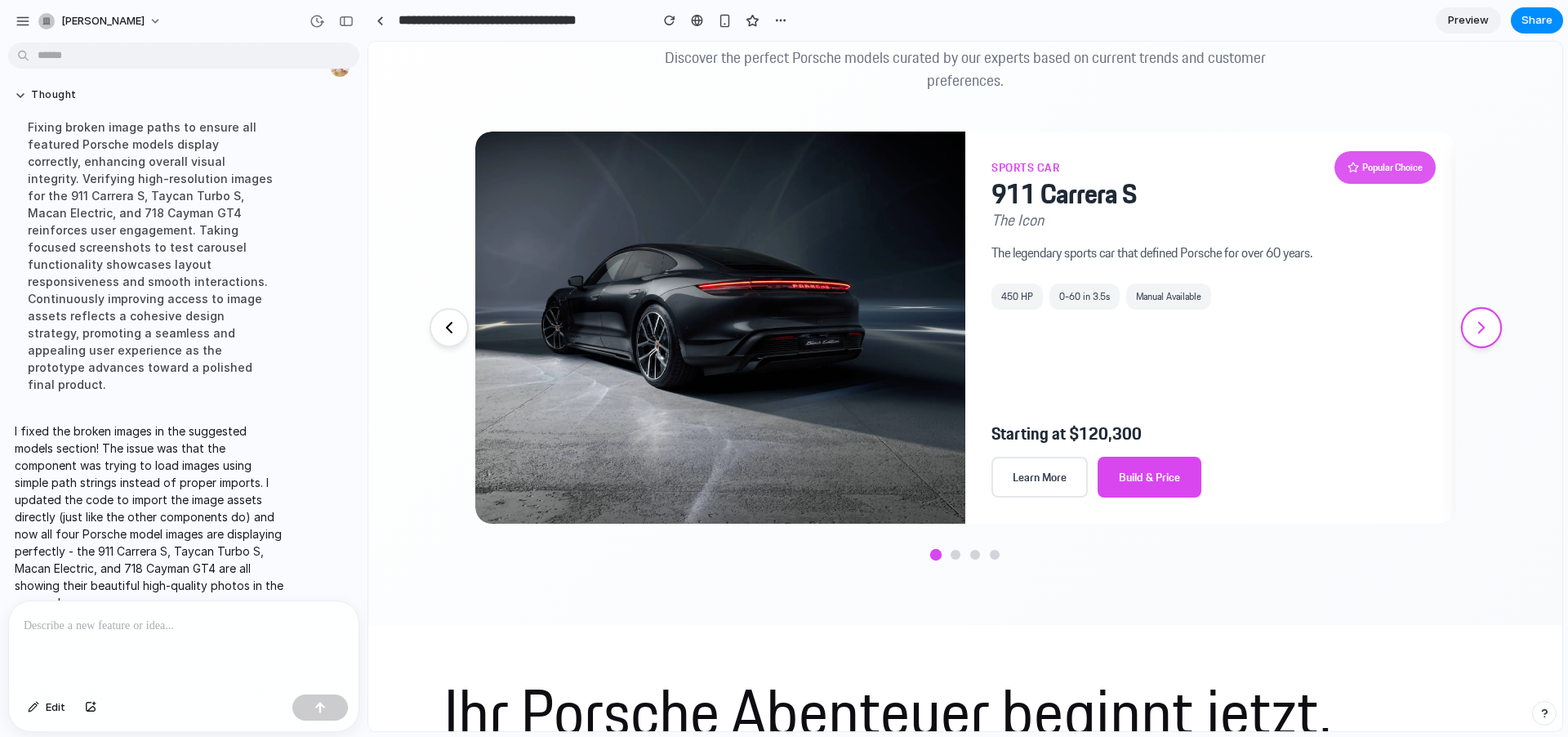
click at [1487, 325] on button at bounding box center [1481, 327] width 41 height 41
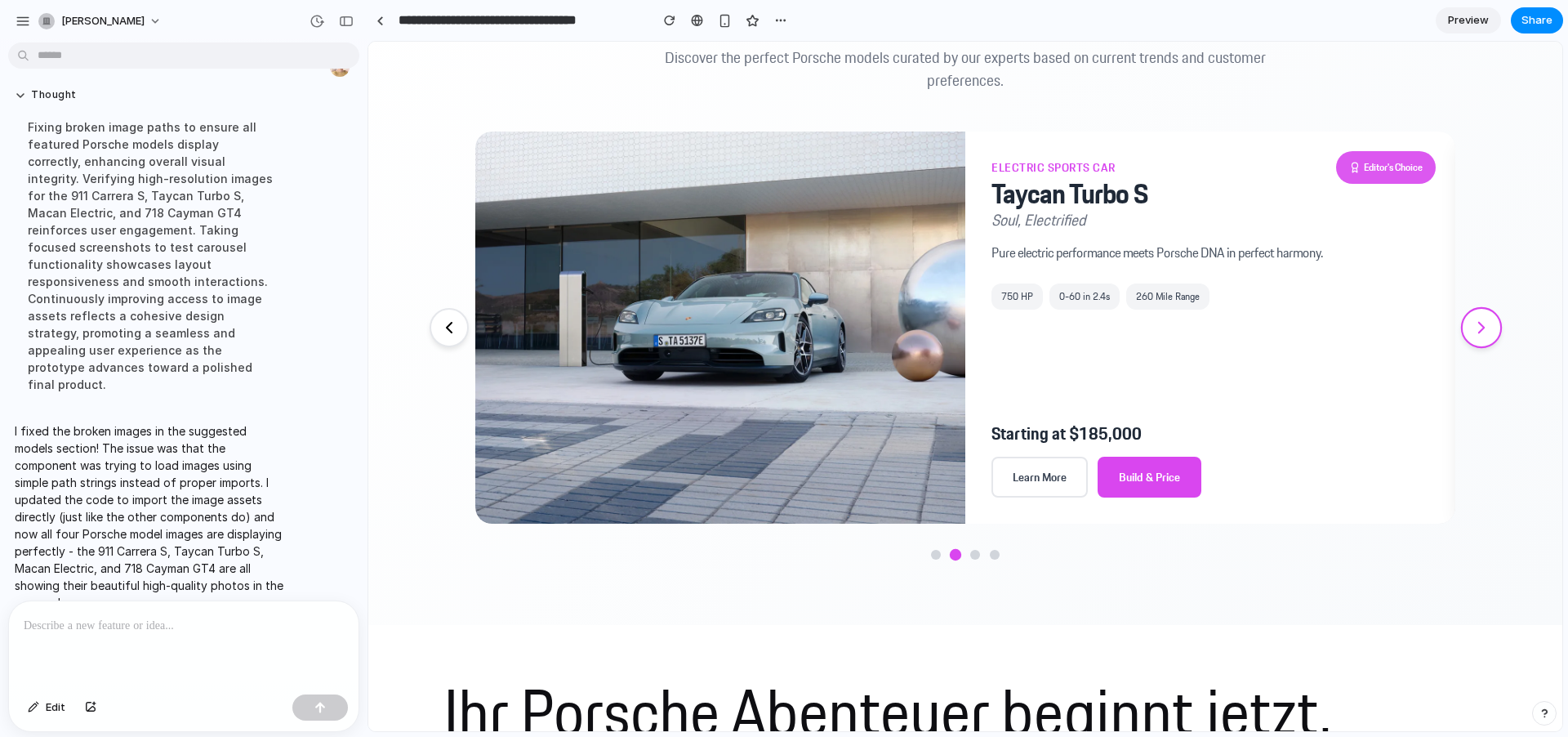
click at [1487, 325] on button at bounding box center [1481, 327] width 41 height 41
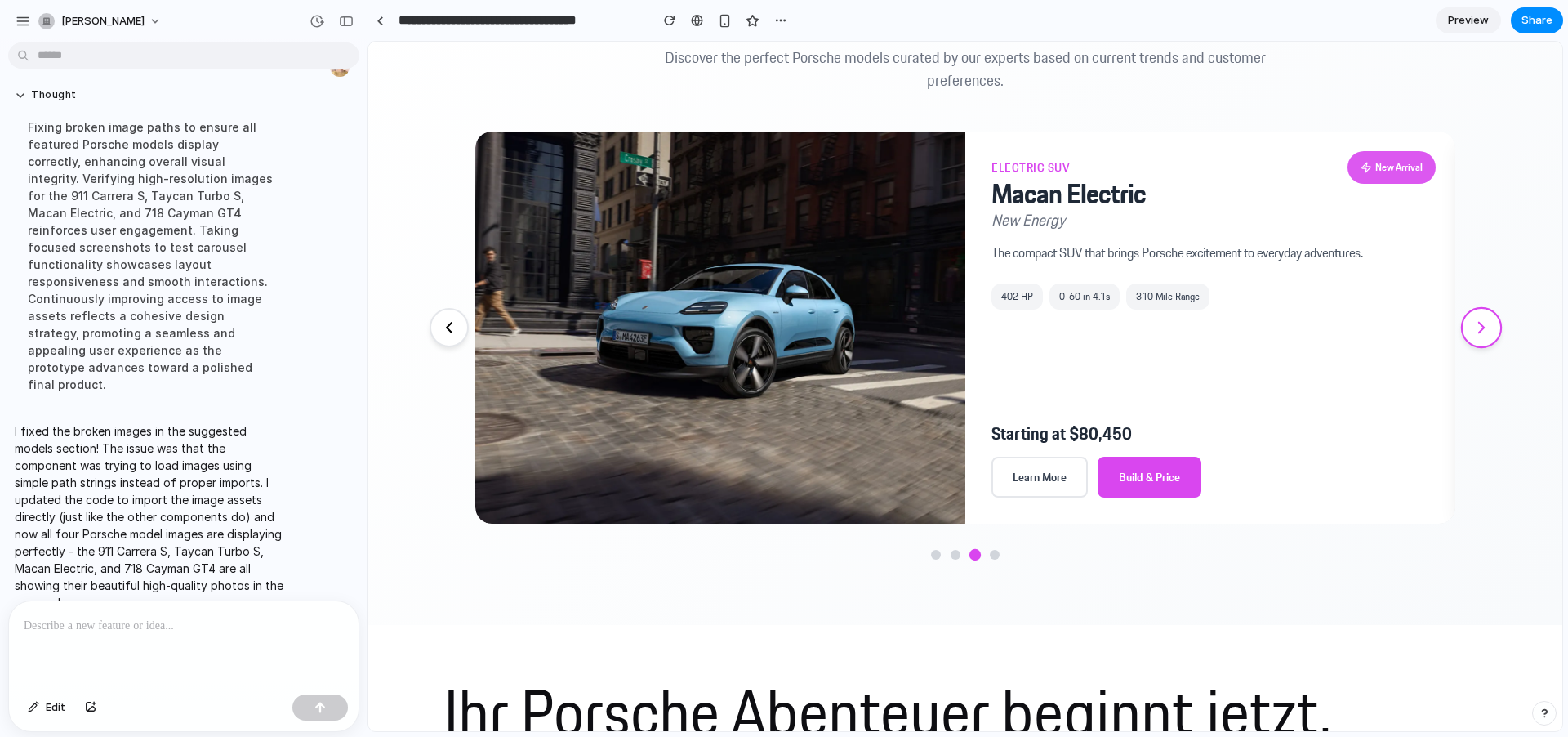
click at [1487, 325] on button at bounding box center [1481, 327] width 41 height 41
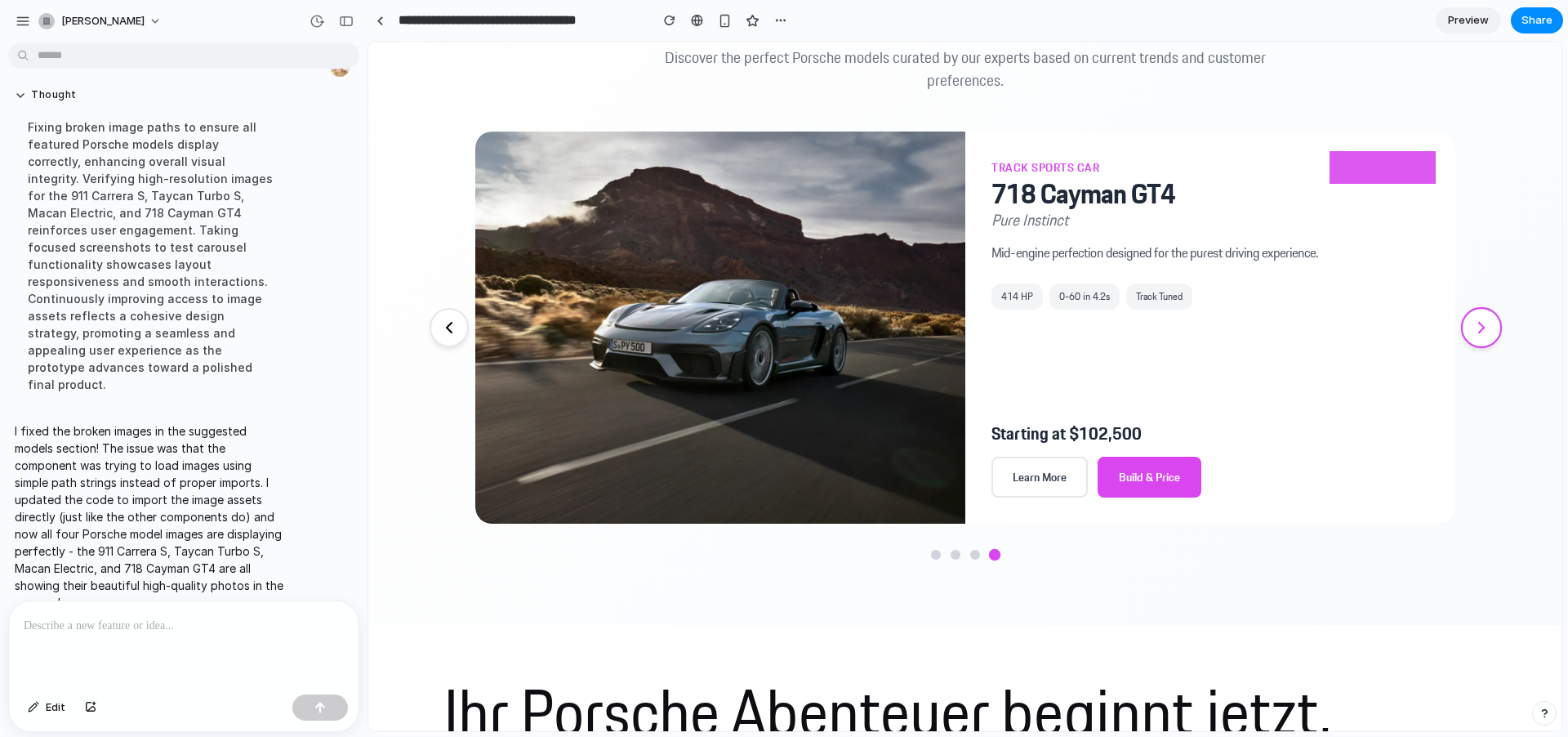
click at [1487, 325] on button at bounding box center [1481, 327] width 41 height 41
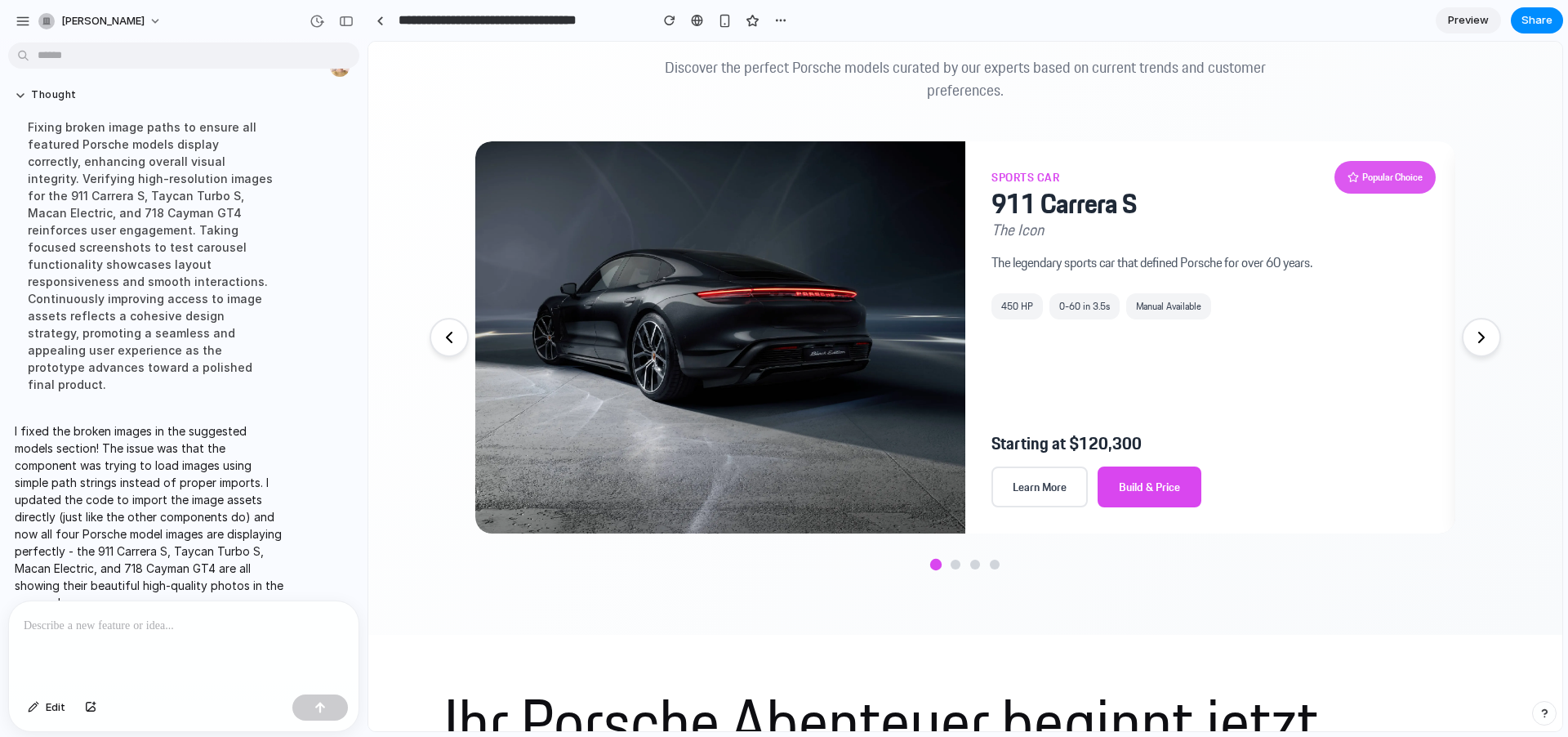
scroll to position [1115, 0]
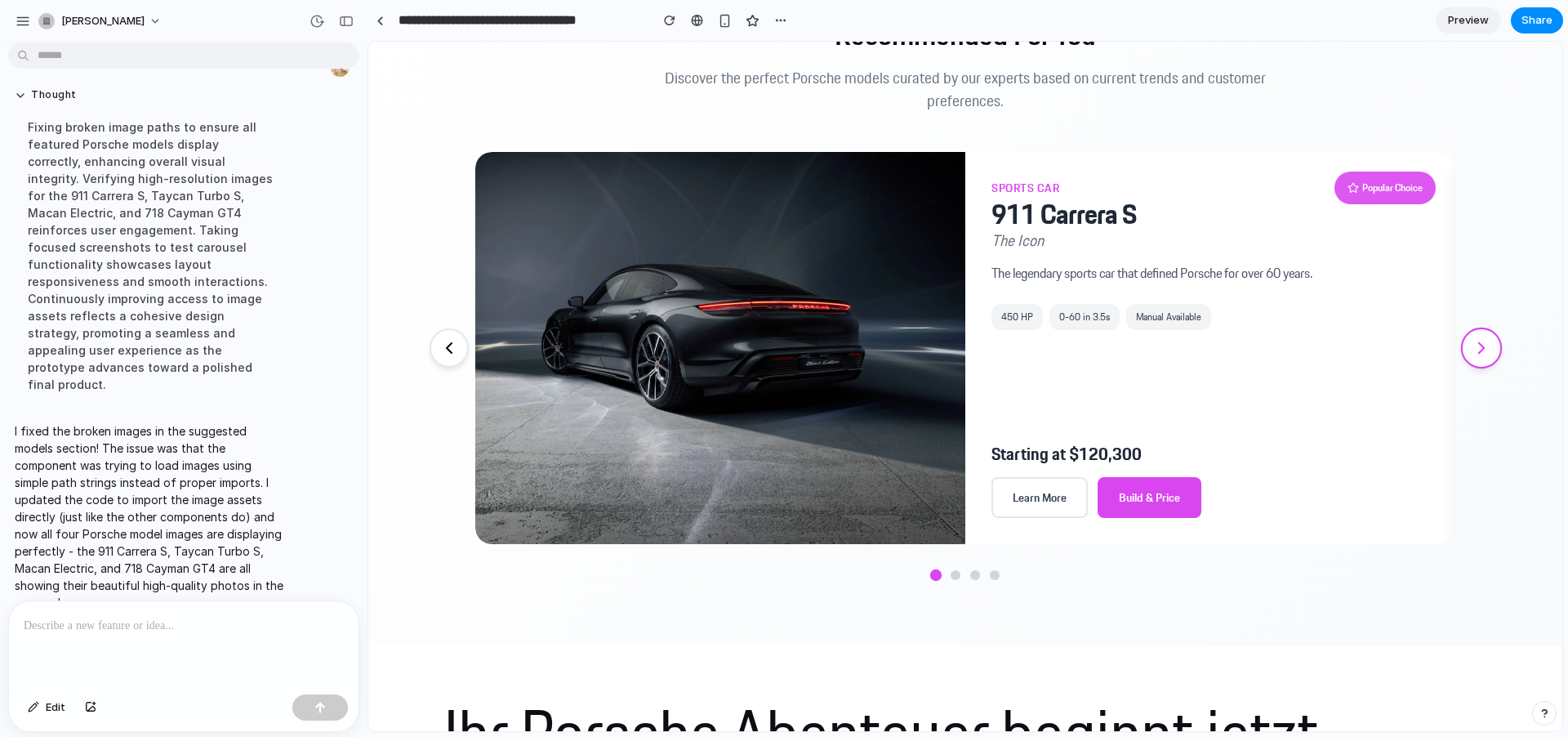
click at [1479, 343] on icon at bounding box center [1481, 348] width 5 height 11
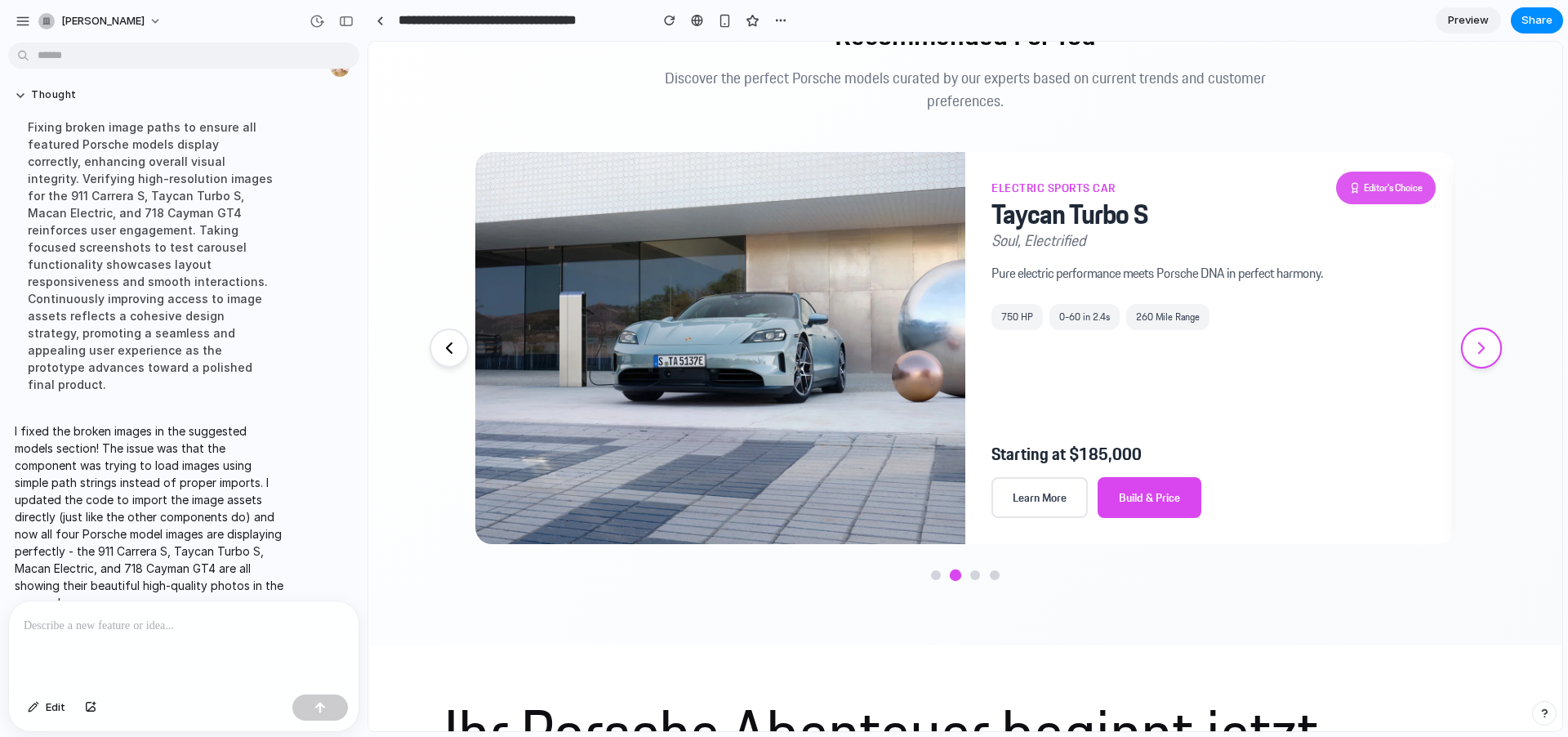
click at [1474, 342] on icon at bounding box center [1481, 348] width 20 height 20
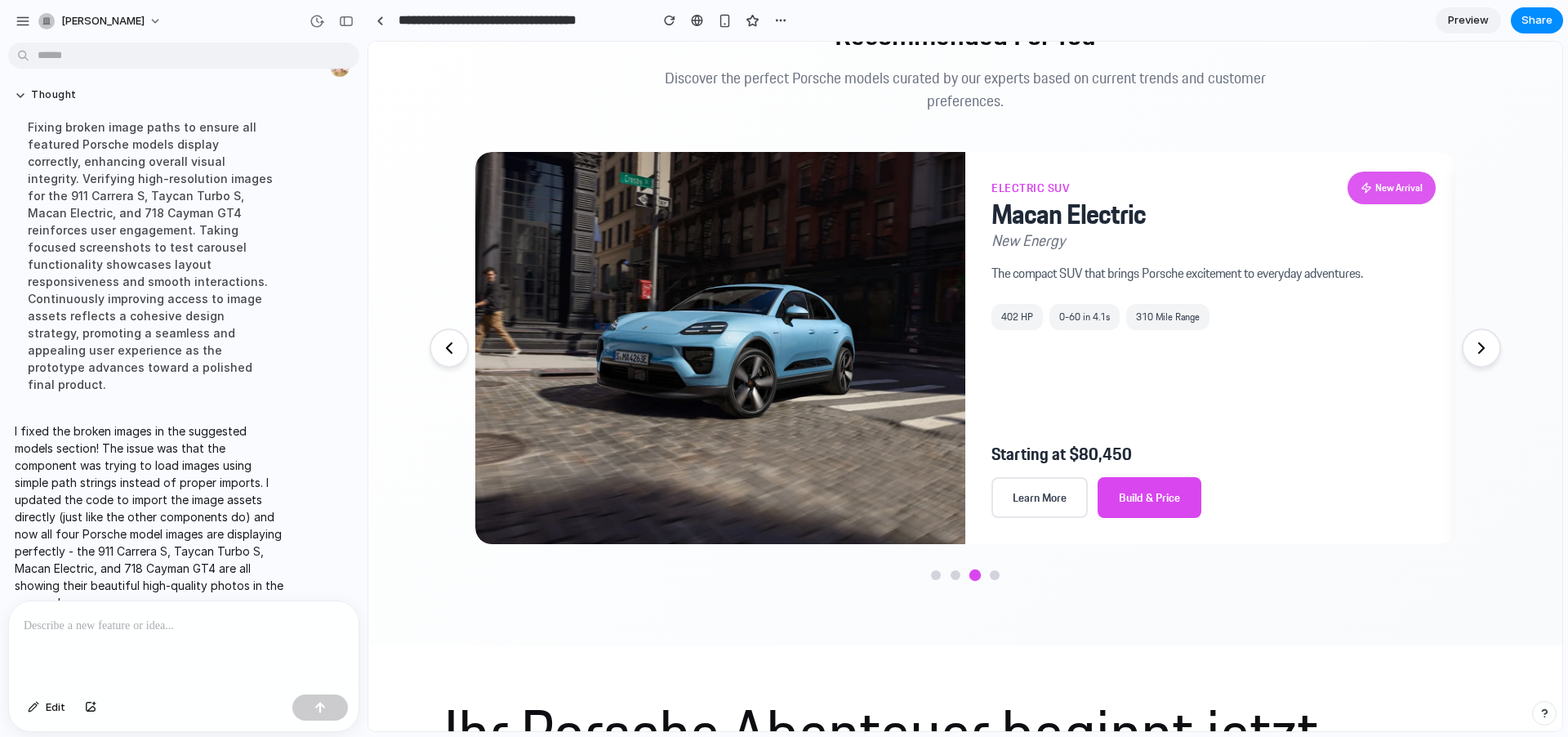
click at [1497, 104] on section "Recommended For You Discover the perfect Porsche models curated by our experts …" at bounding box center [965, 298] width 1194 height 693
click at [1531, 17] on span "Share" at bounding box center [1537, 20] width 31 height 16
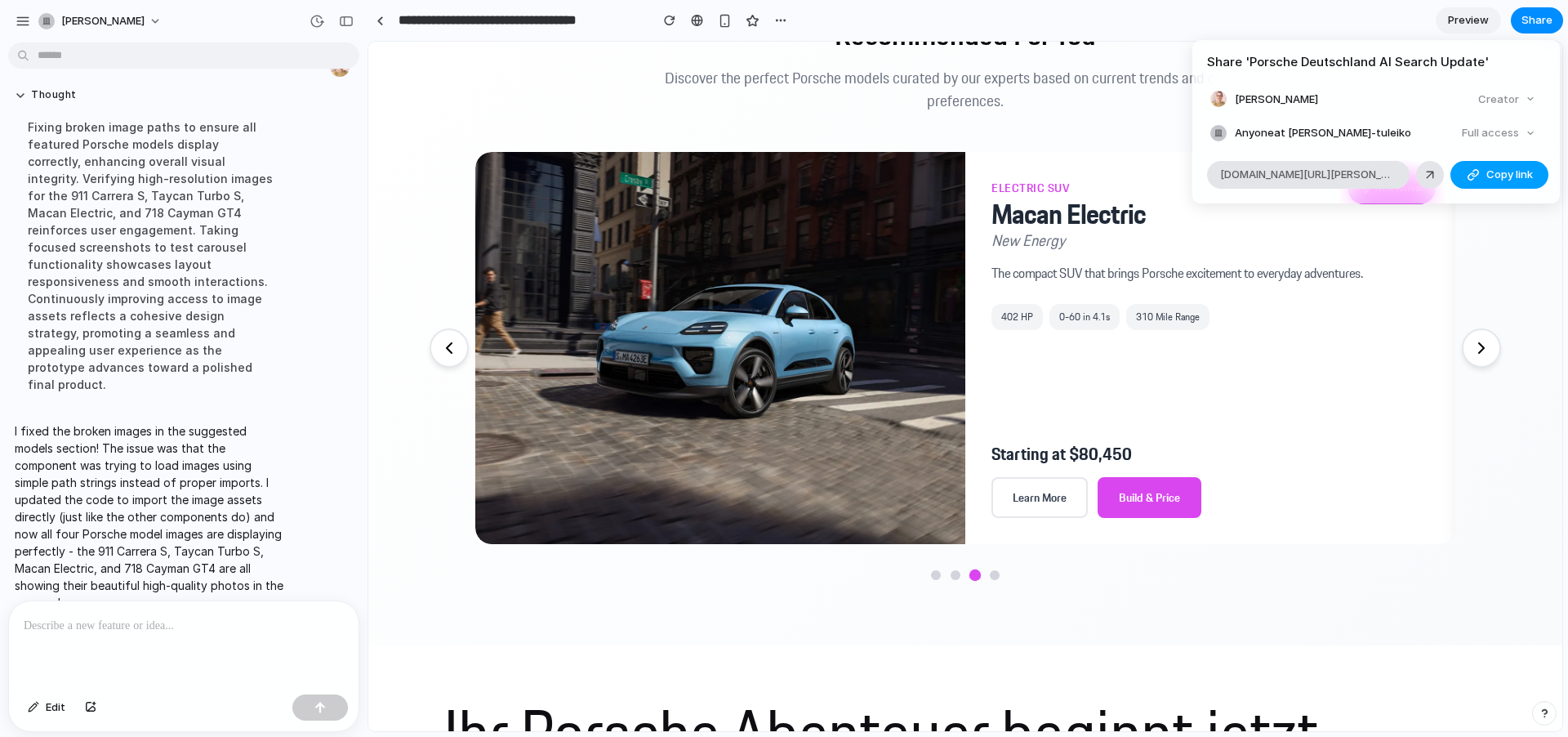
click at [1483, 178] on button "Copy link" at bounding box center [1499, 174] width 98 height 28
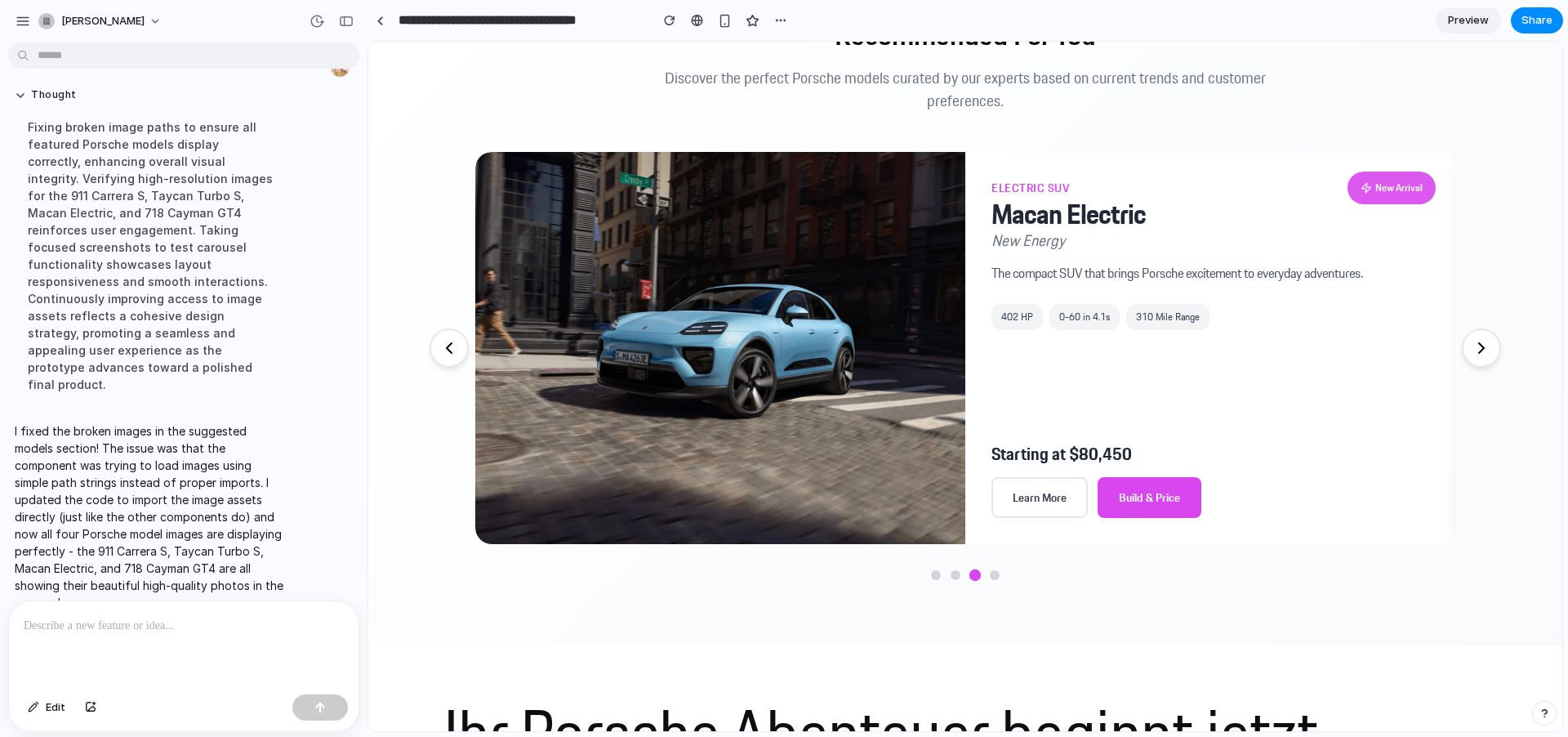
click at [1470, 339] on div "Share ' Porsche Deutschland AI Search Update ' [PERSON_NAME] Creator Anyone at …" at bounding box center [784, 368] width 1568 height 737
click at [1471, 342] on icon at bounding box center [1481, 348] width 20 height 20
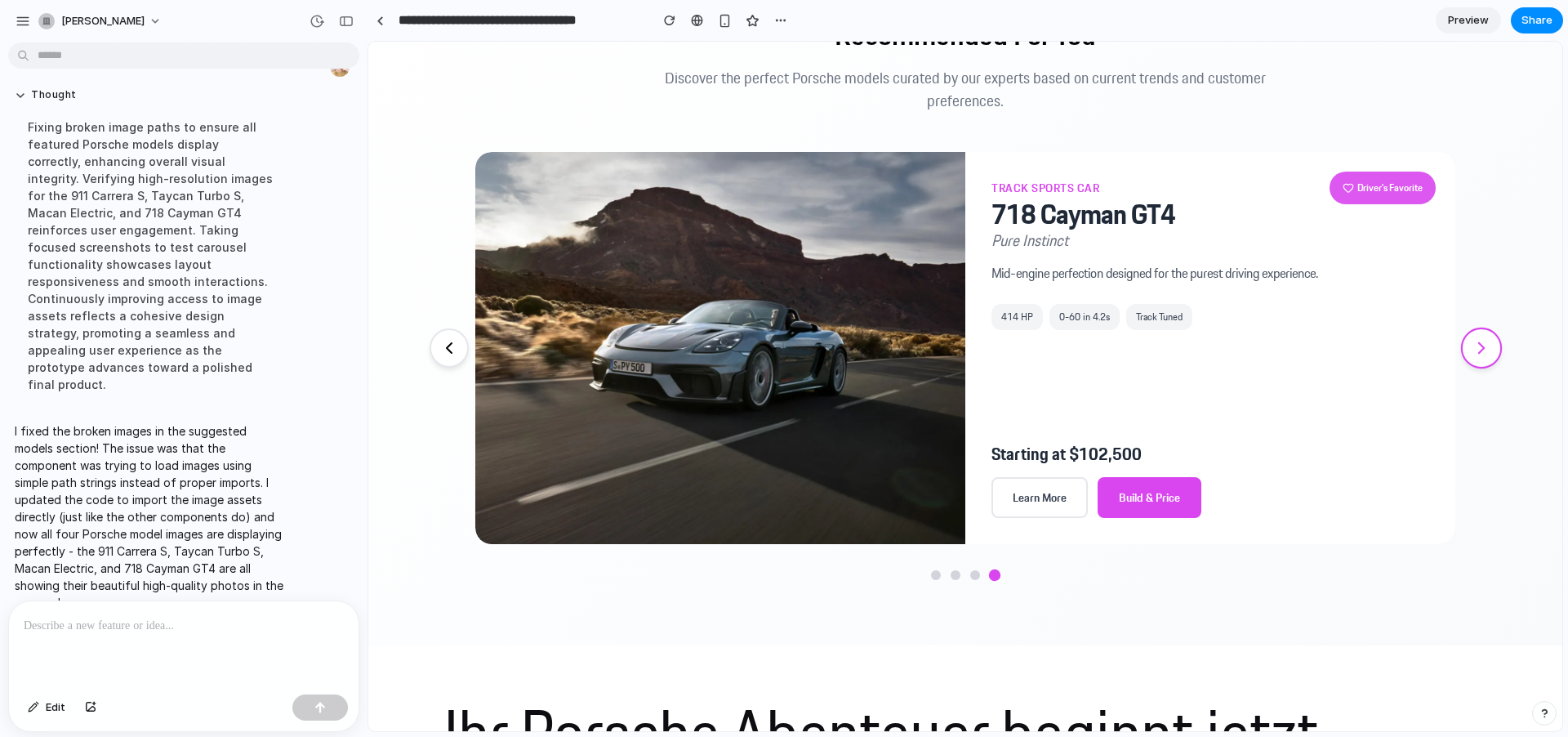
click at [1471, 342] on icon at bounding box center [1481, 348] width 20 height 20
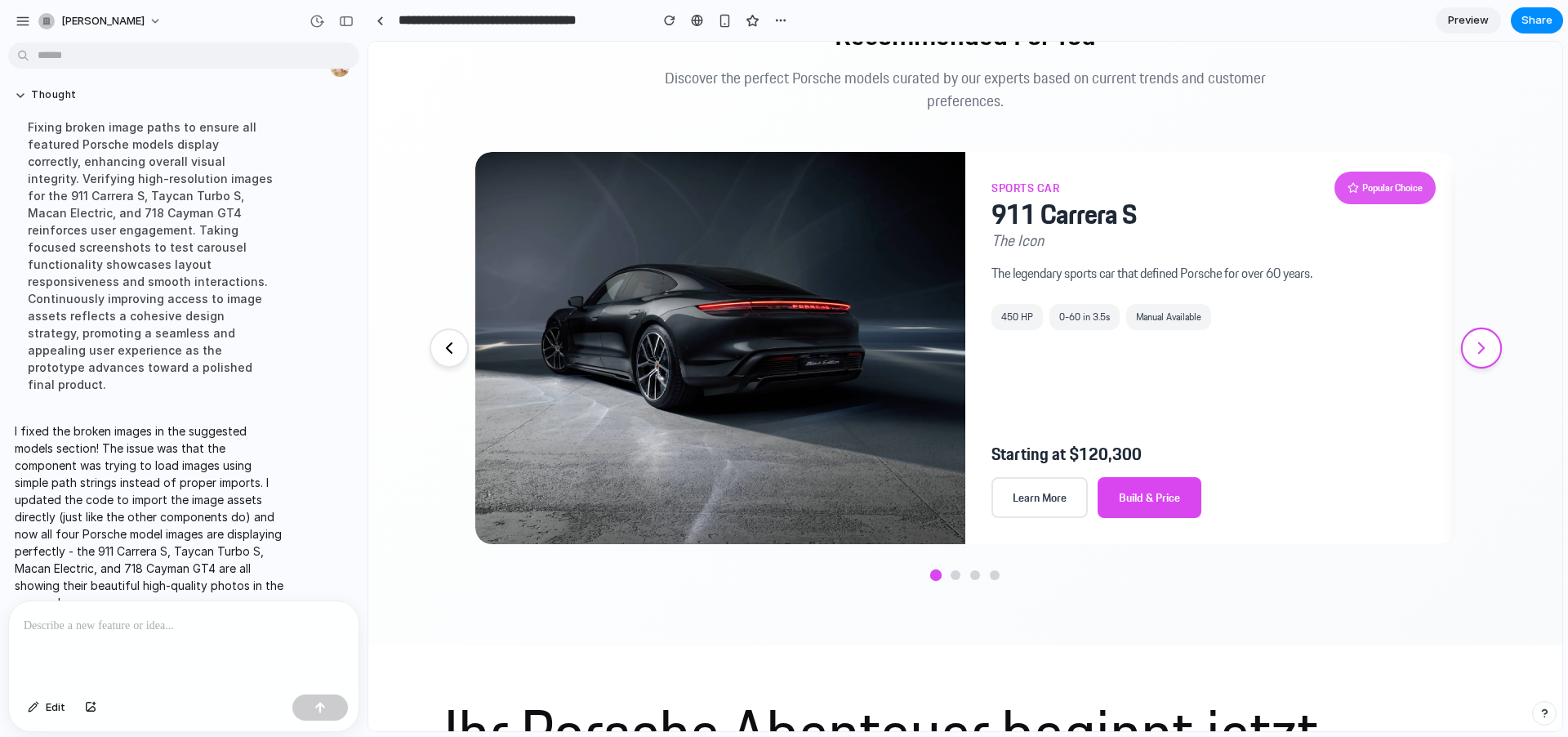
click at [1471, 342] on icon at bounding box center [1481, 348] width 20 height 20
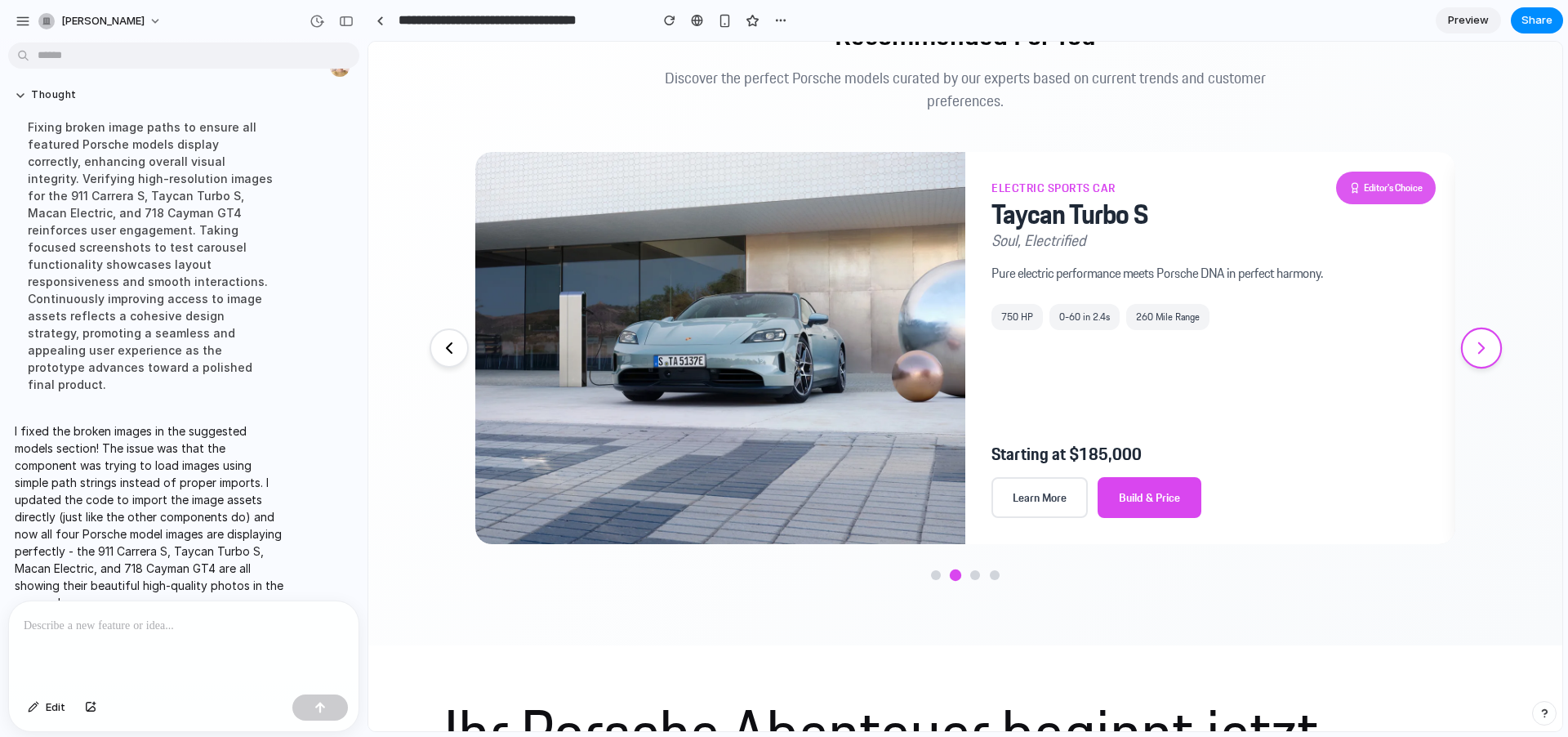
click at [1471, 342] on icon at bounding box center [1481, 348] width 20 height 20
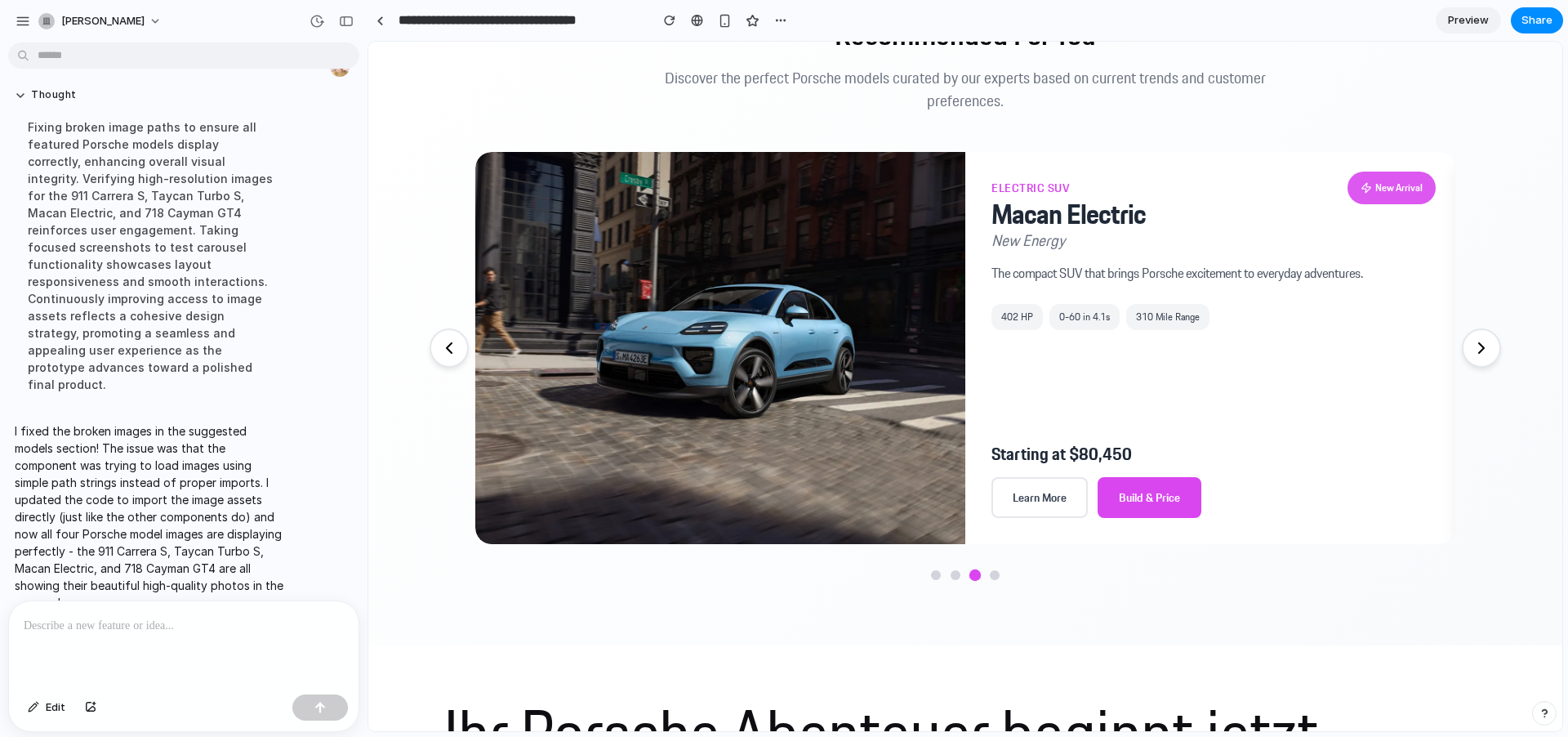
click at [425, 145] on section "Recommended For You Discover the perfect Porsche models curated by our experts …" at bounding box center [965, 298] width 1194 height 693
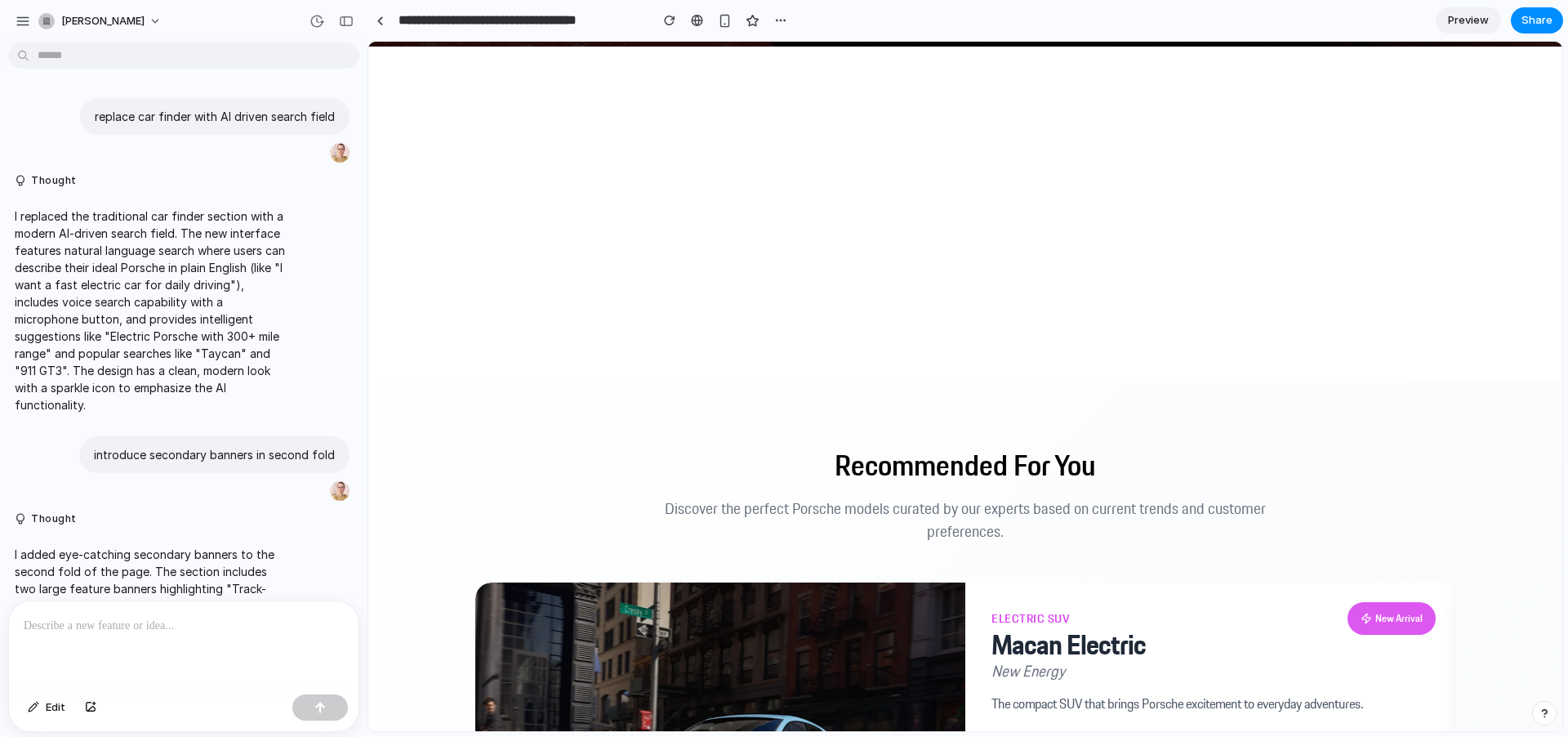
scroll to position [674, 0]
